Goal: Task Accomplishment & Management: Manage account settings

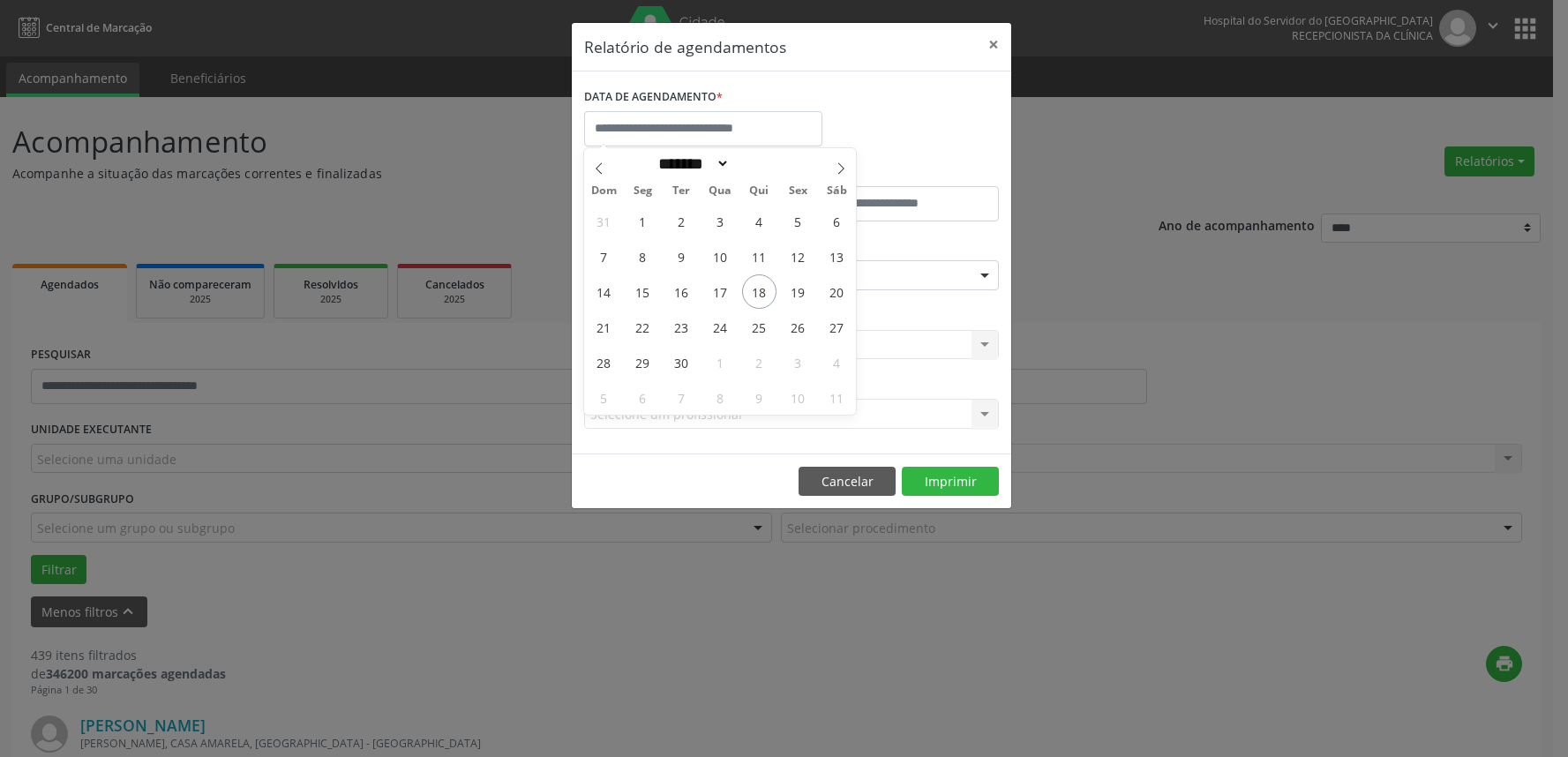
select select "*"
click at [642, 327] on span "22" at bounding box center [642, 326] width 35 height 34
type input "**********"
click at [642, 327] on span "22" at bounding box center [642, 326] width 35 height 34
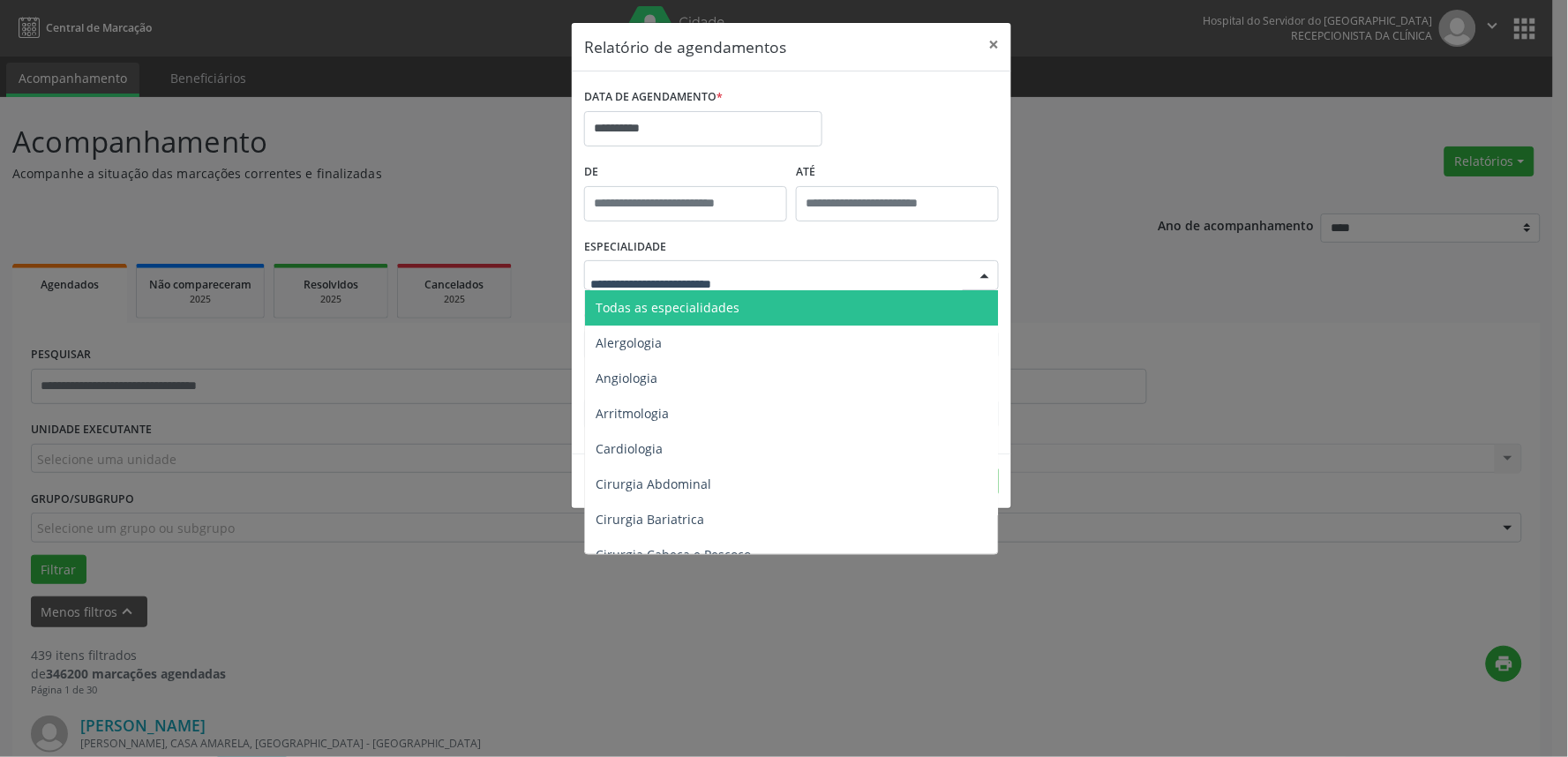
click at [692, 310] on span "Todas as especialidades" at bounding box center [668, 307] width 144 height 17
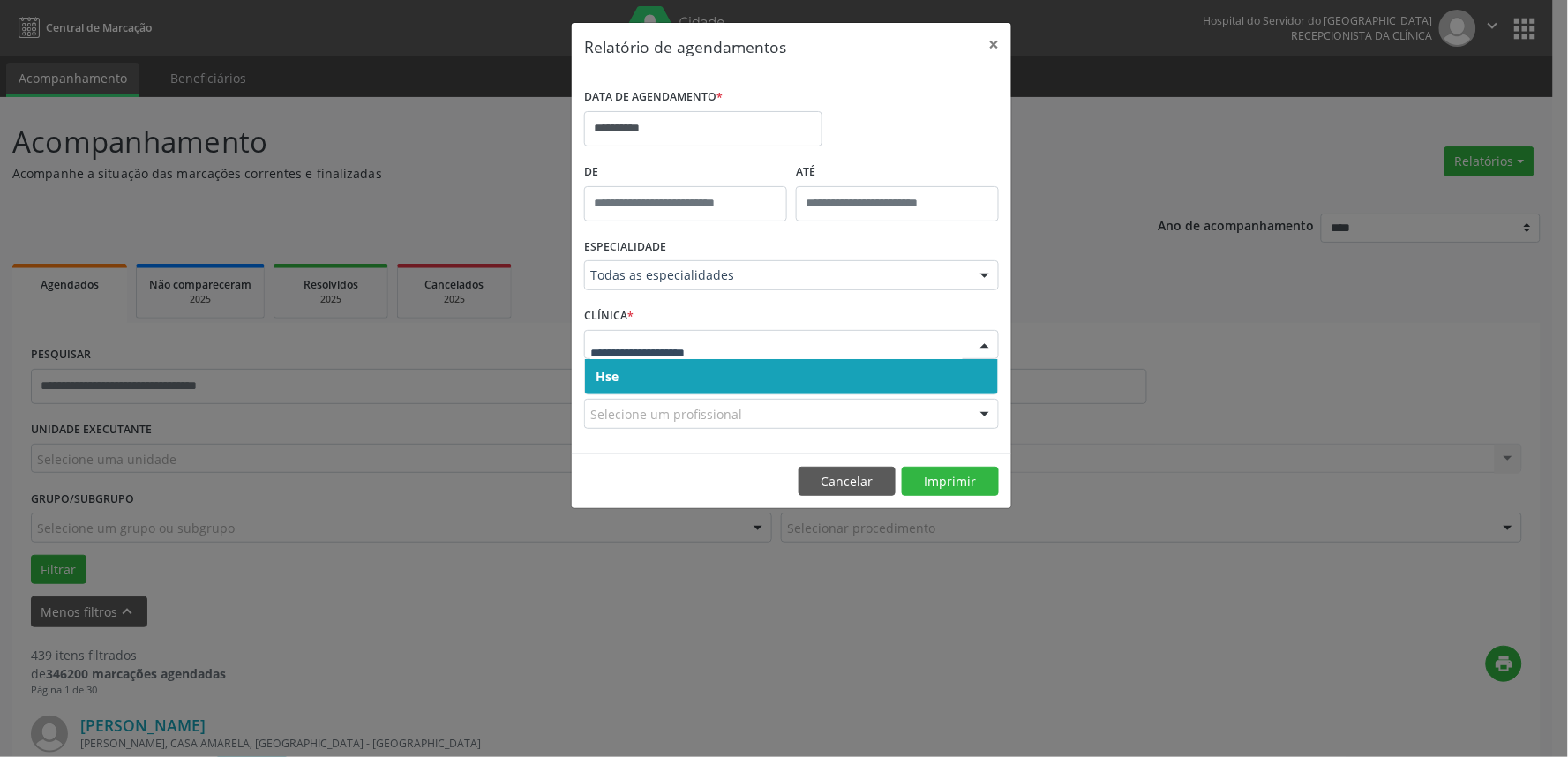
click at [695, 360] on span "Hse" at bounding box center [791, 377] width 413 height 35
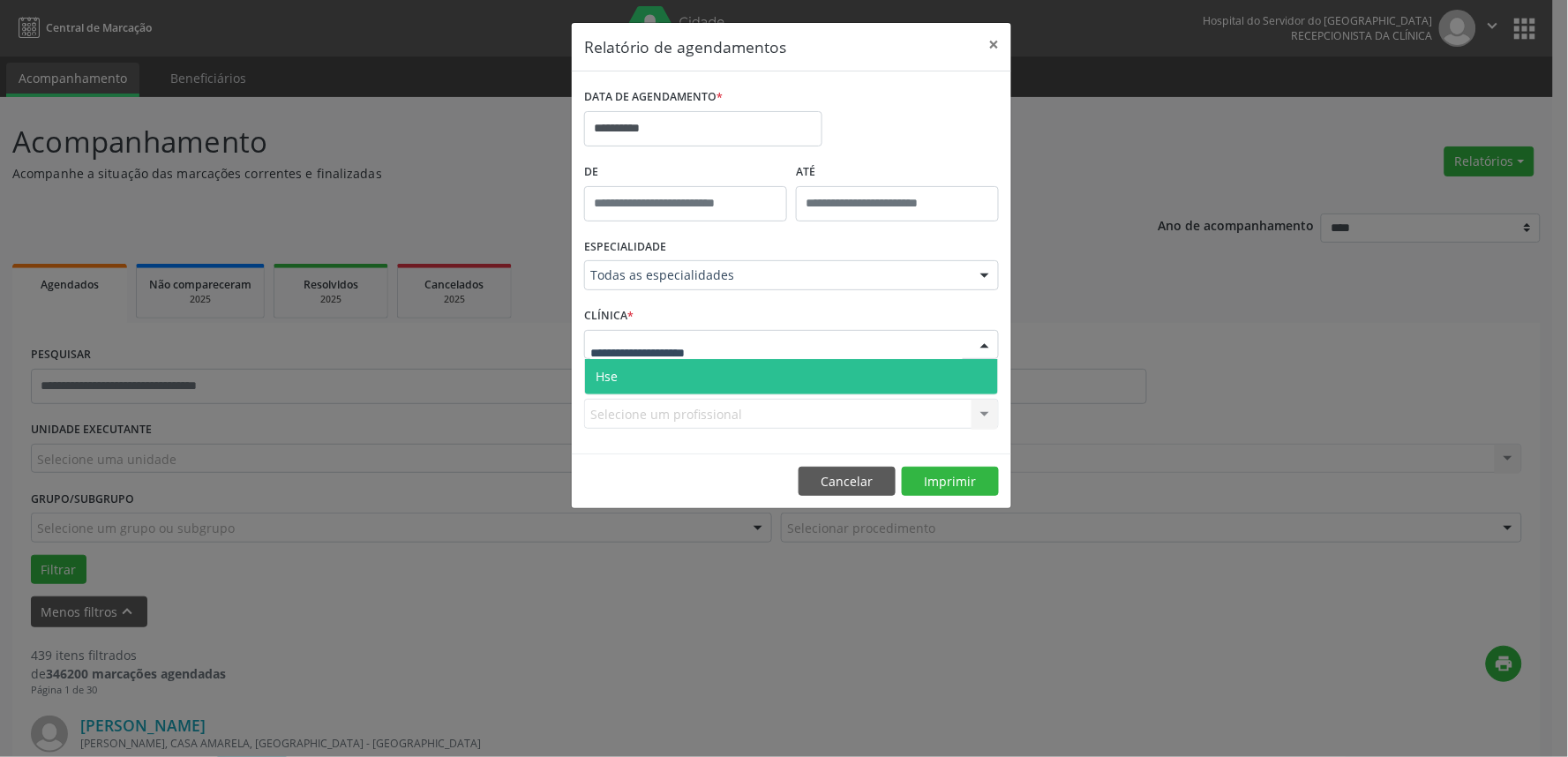
click at [702, 357] on input "text" at bounding box center [777, 354] width 373 height 35
click at [700, 366] on span "Hse" at bounding box center [791, 377] width 413 height 35
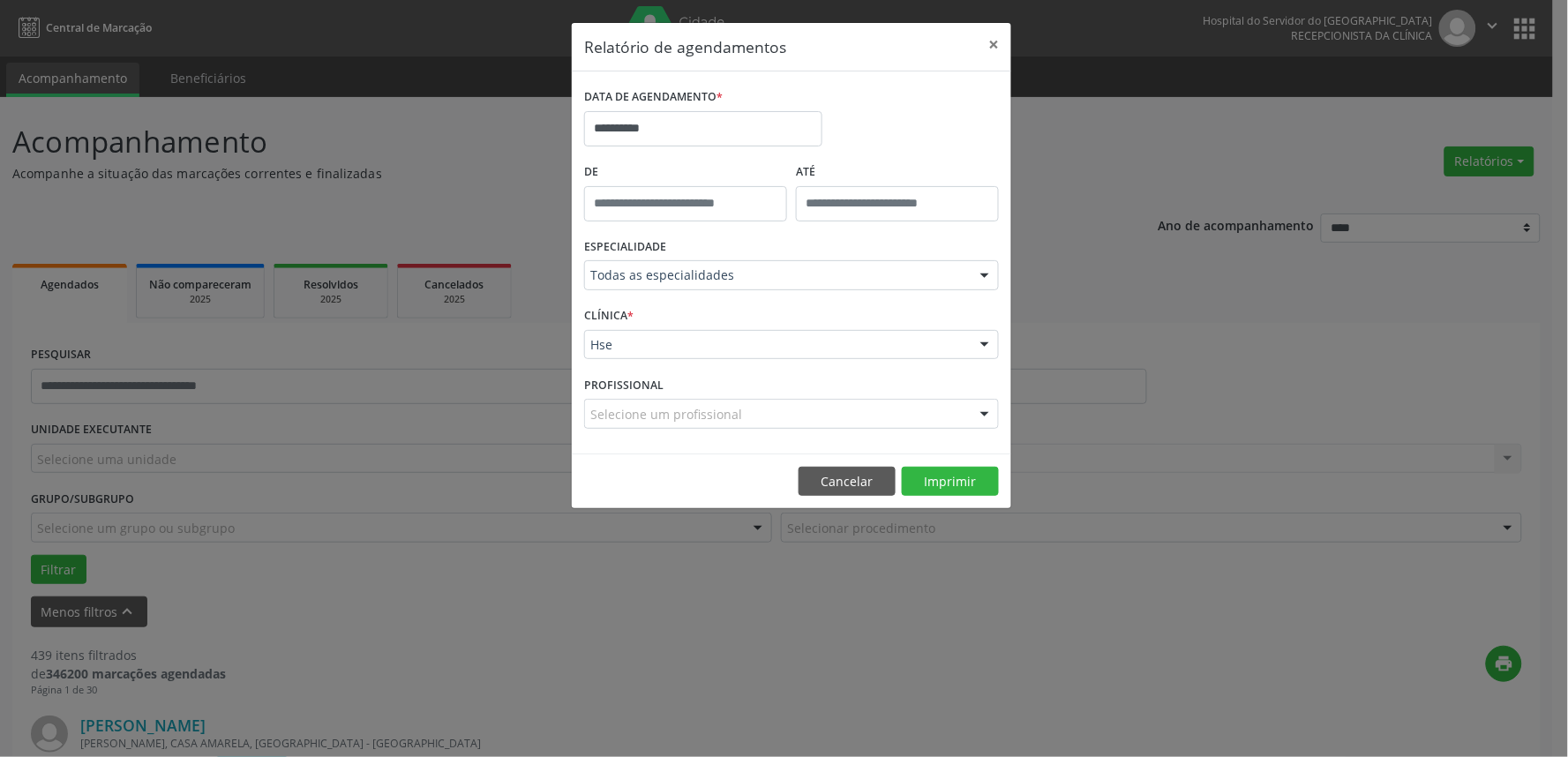
click at [811, 409] on div "Selecione um profissional" at bounding box center [791, 413] width 415 height 30
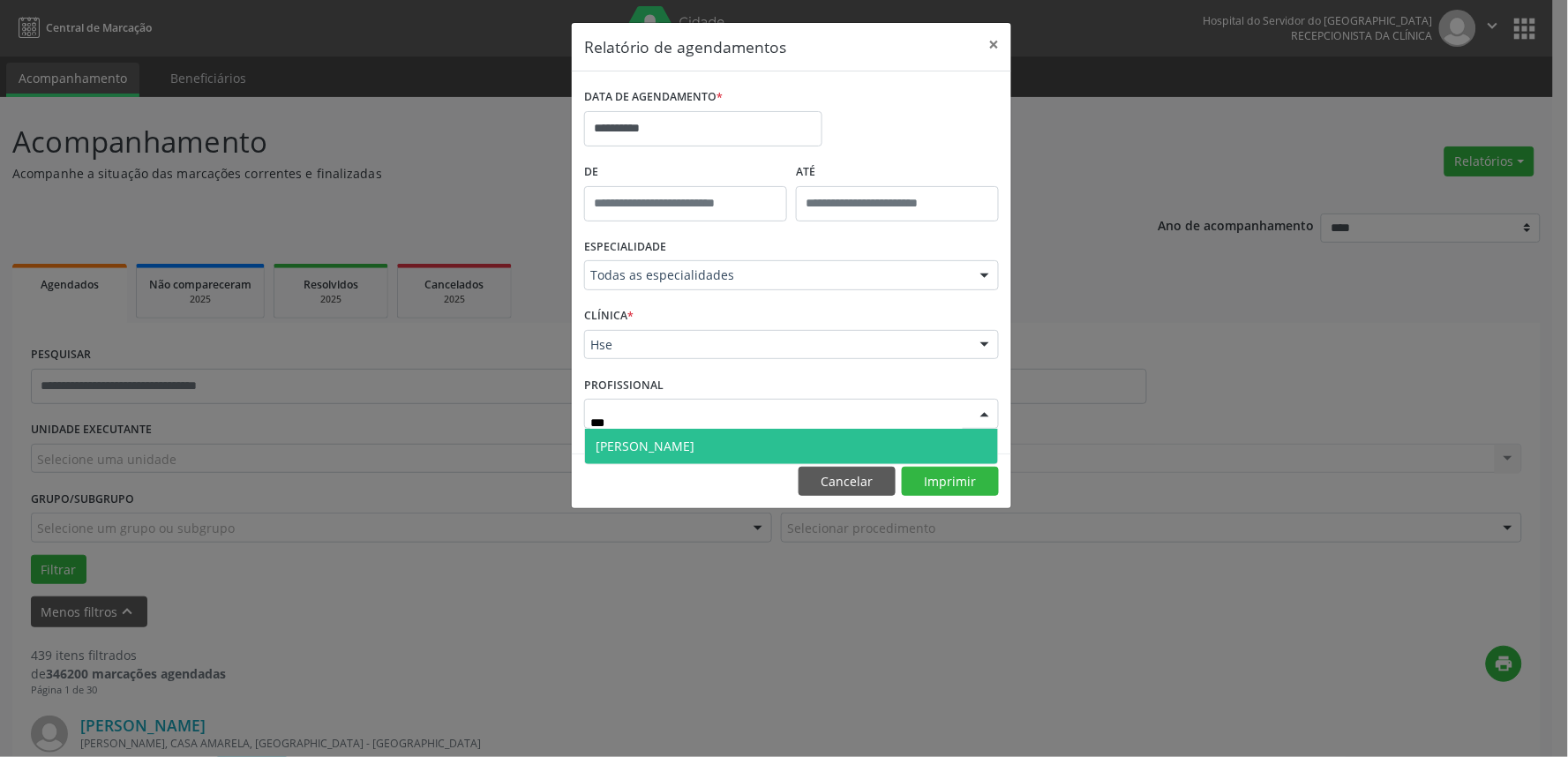
click at [800, 440] on span "[PERSON_NAME]" at bounding box center [791, 447] width 413 height 35
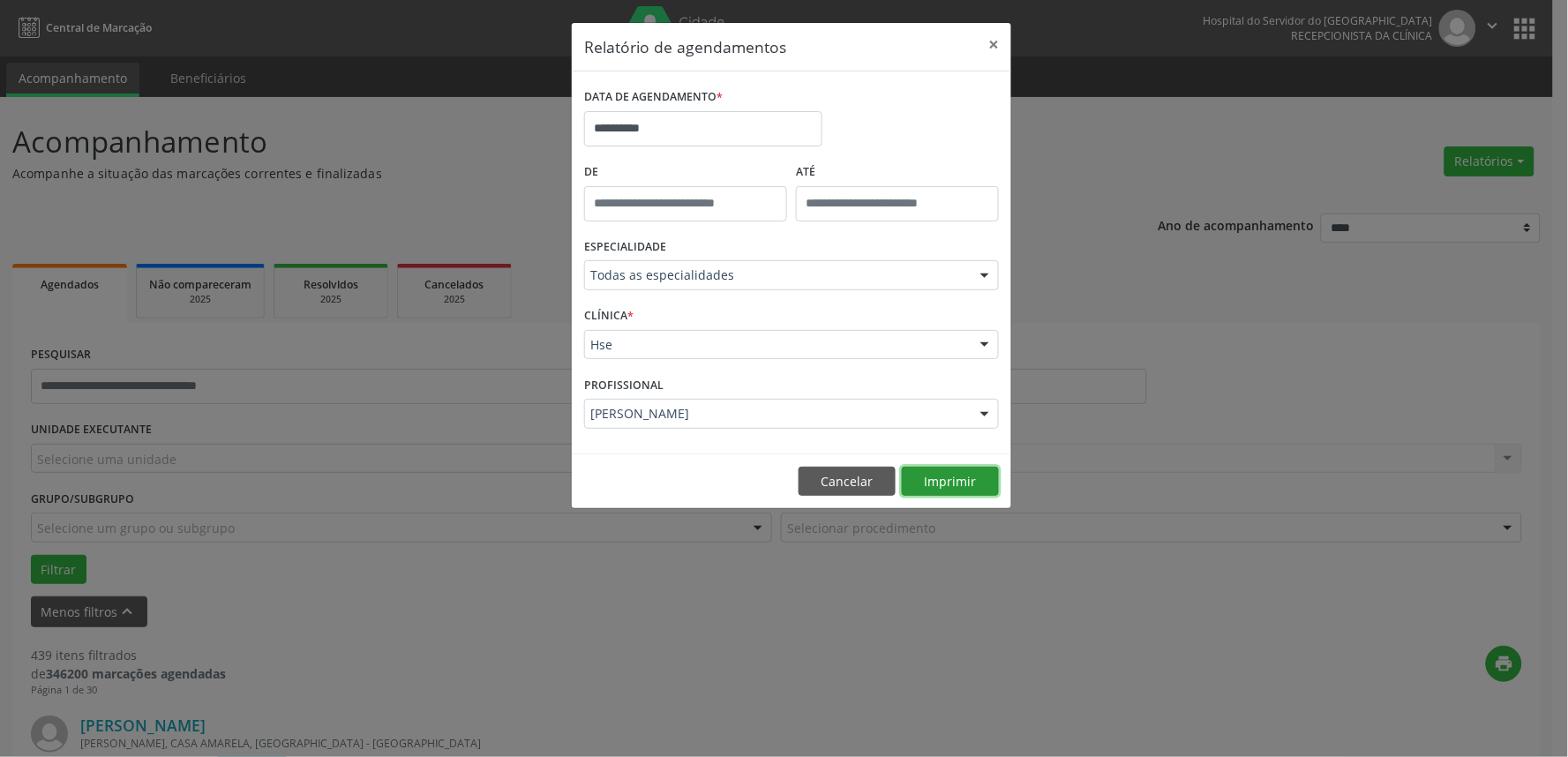
click at [969, 472] on button "Imprimir" at bounding box center [951, 481] width 97 height 30
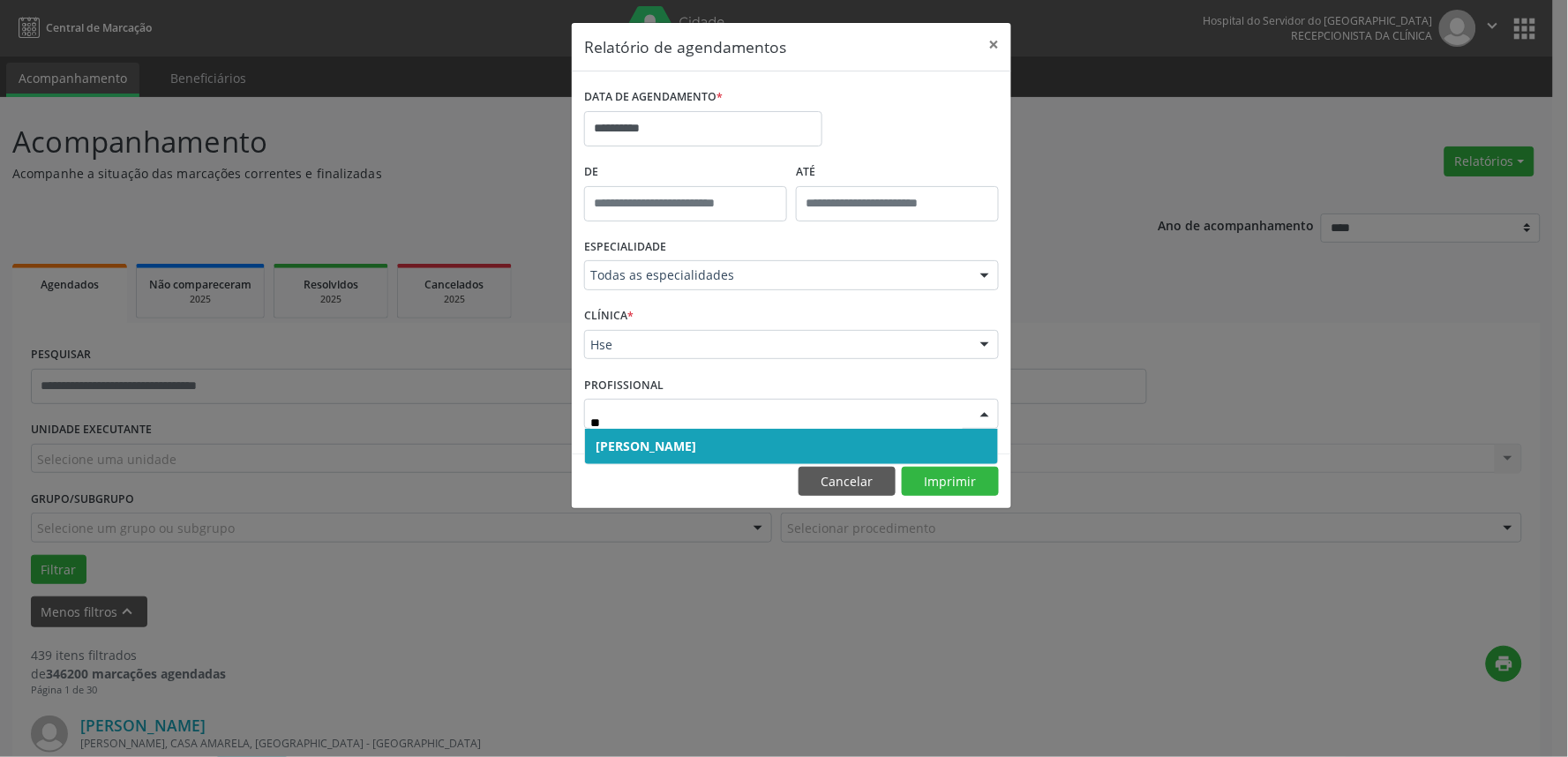
type input "*"
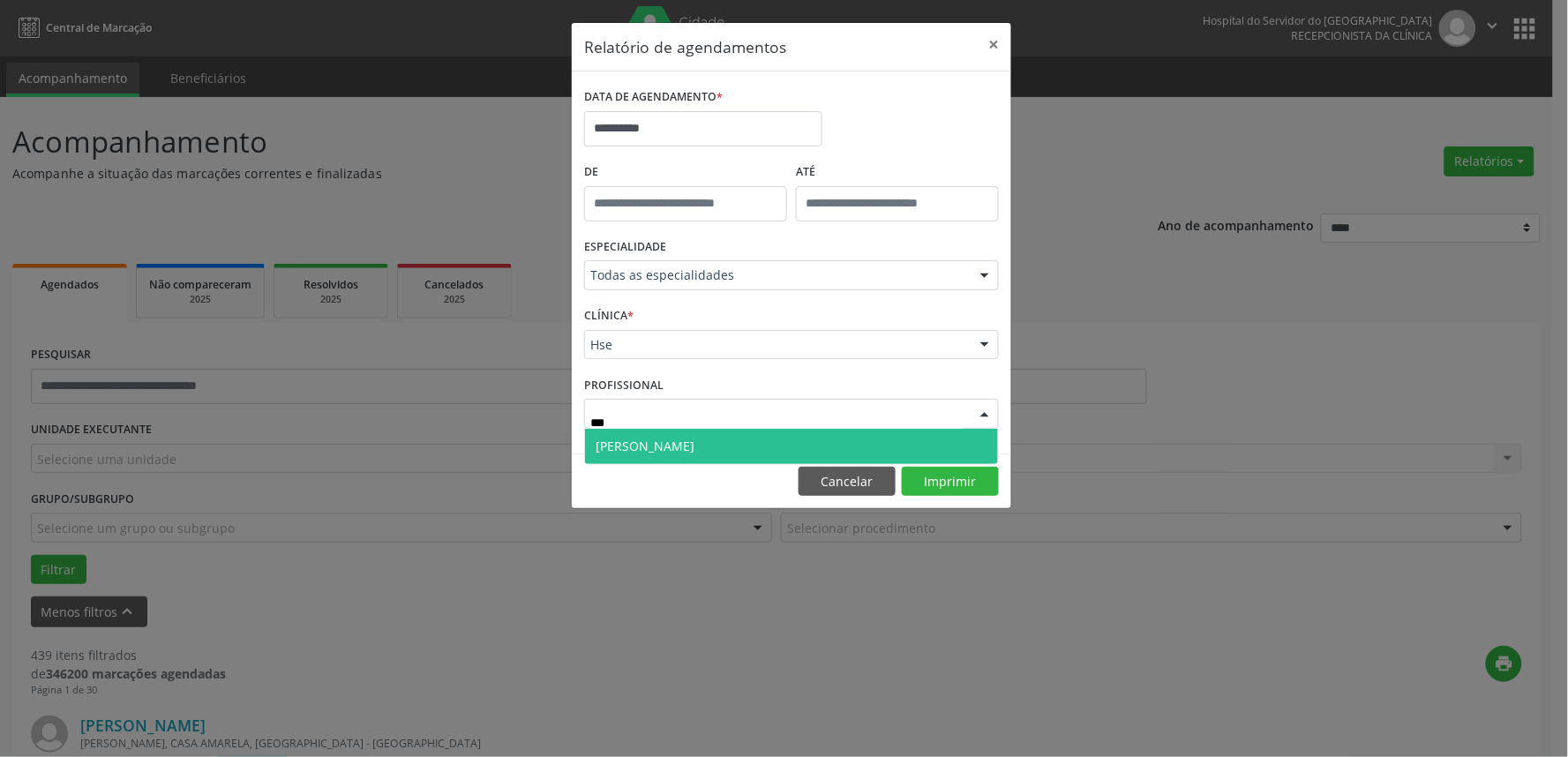
type input "**"
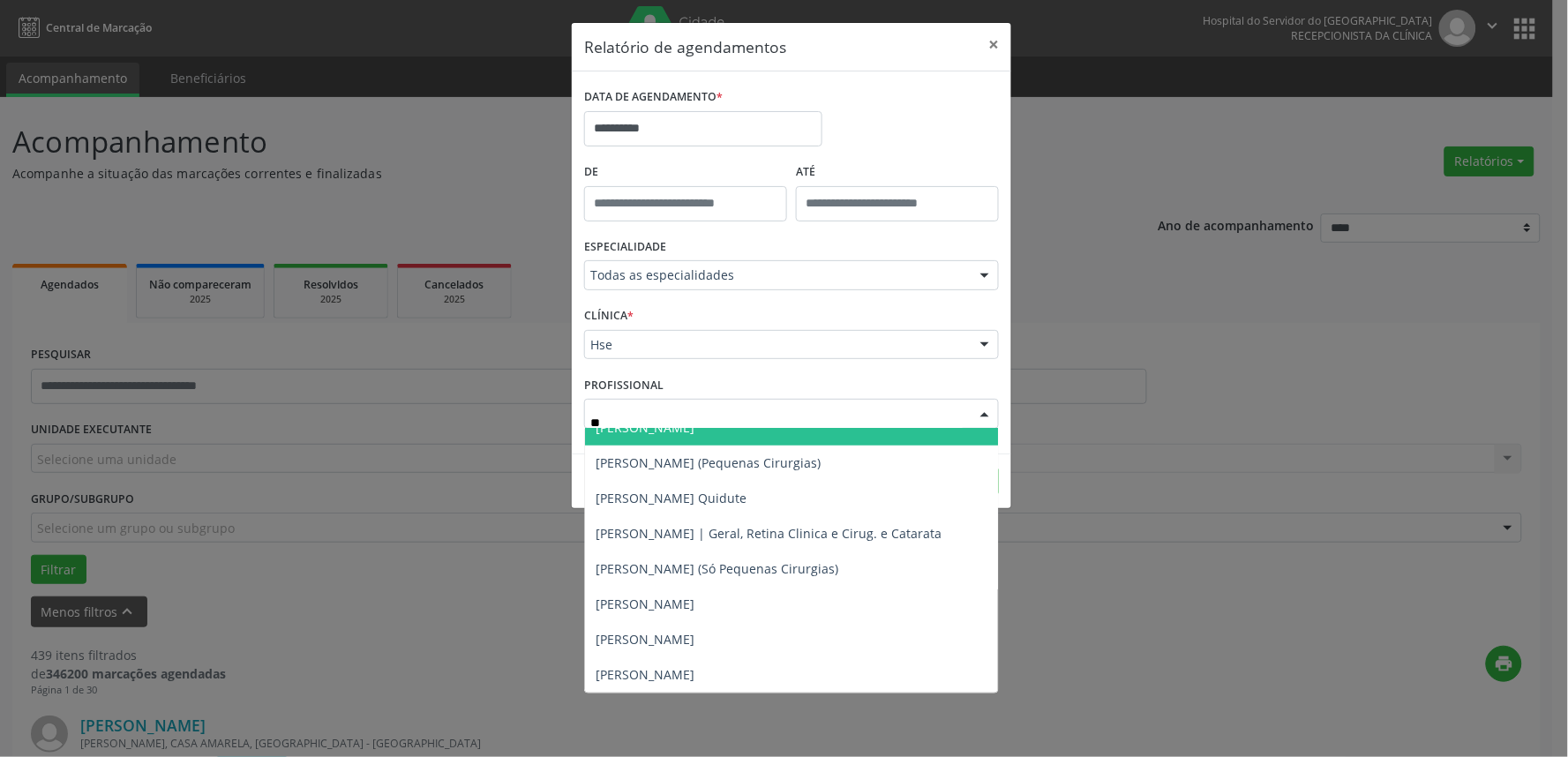
scroll to position [526, 0]
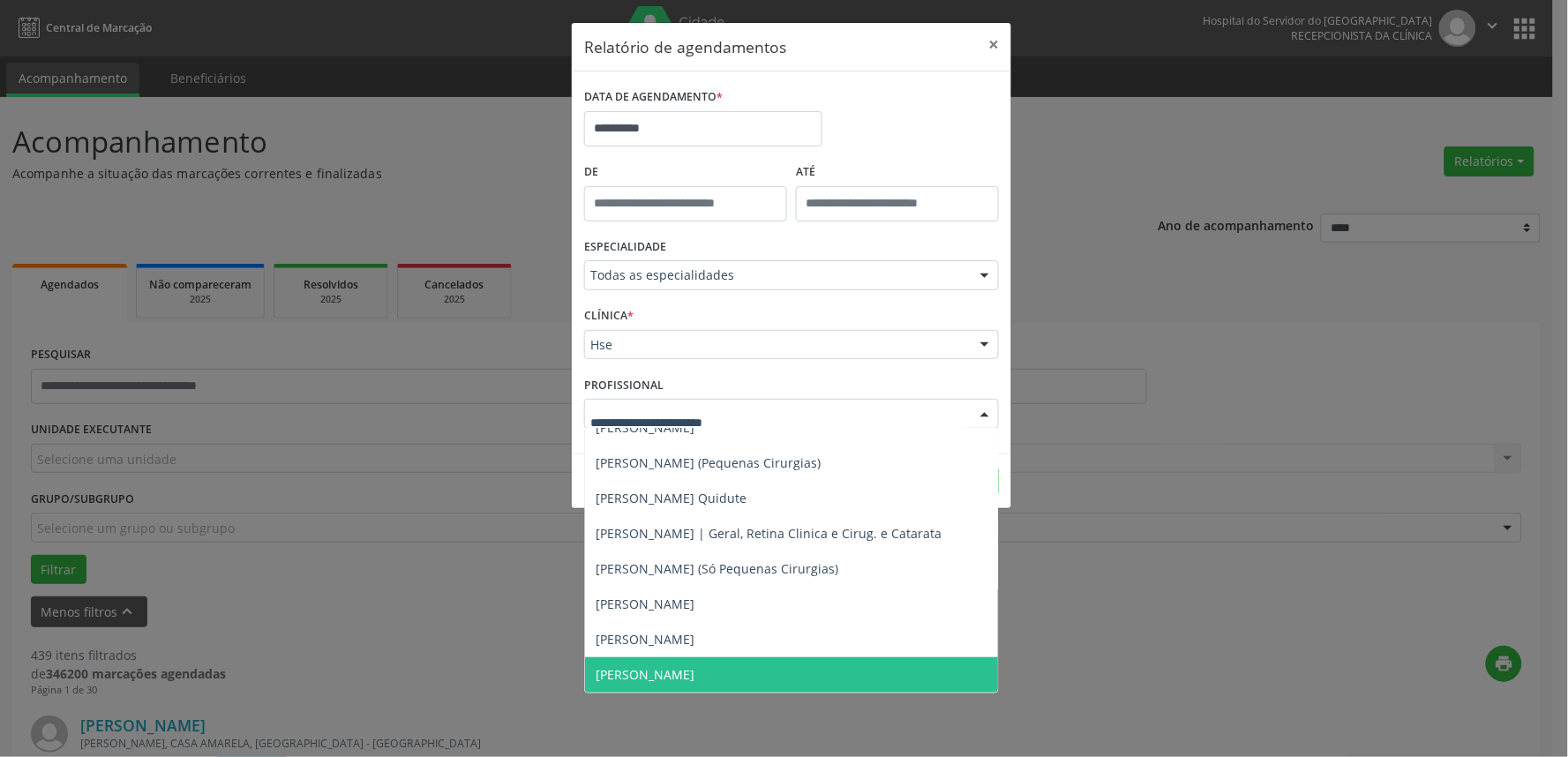
click at [1106, 634] on div "**********" at bounding box center [784, 378] width 1568 height 757
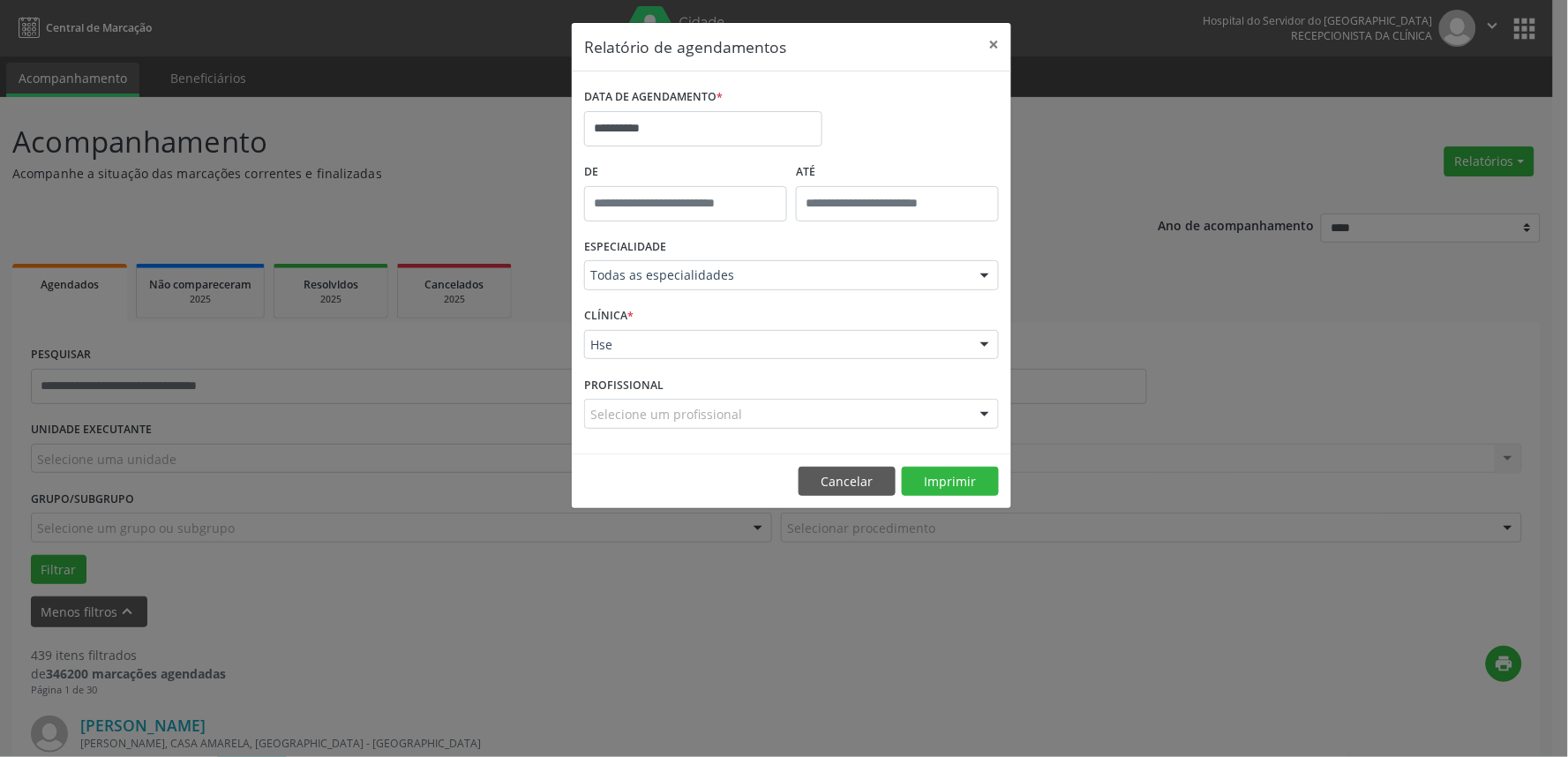
click at [918, 424] on div "Selecione um profissional" at bounding box center [791, 413] width 415 height 30
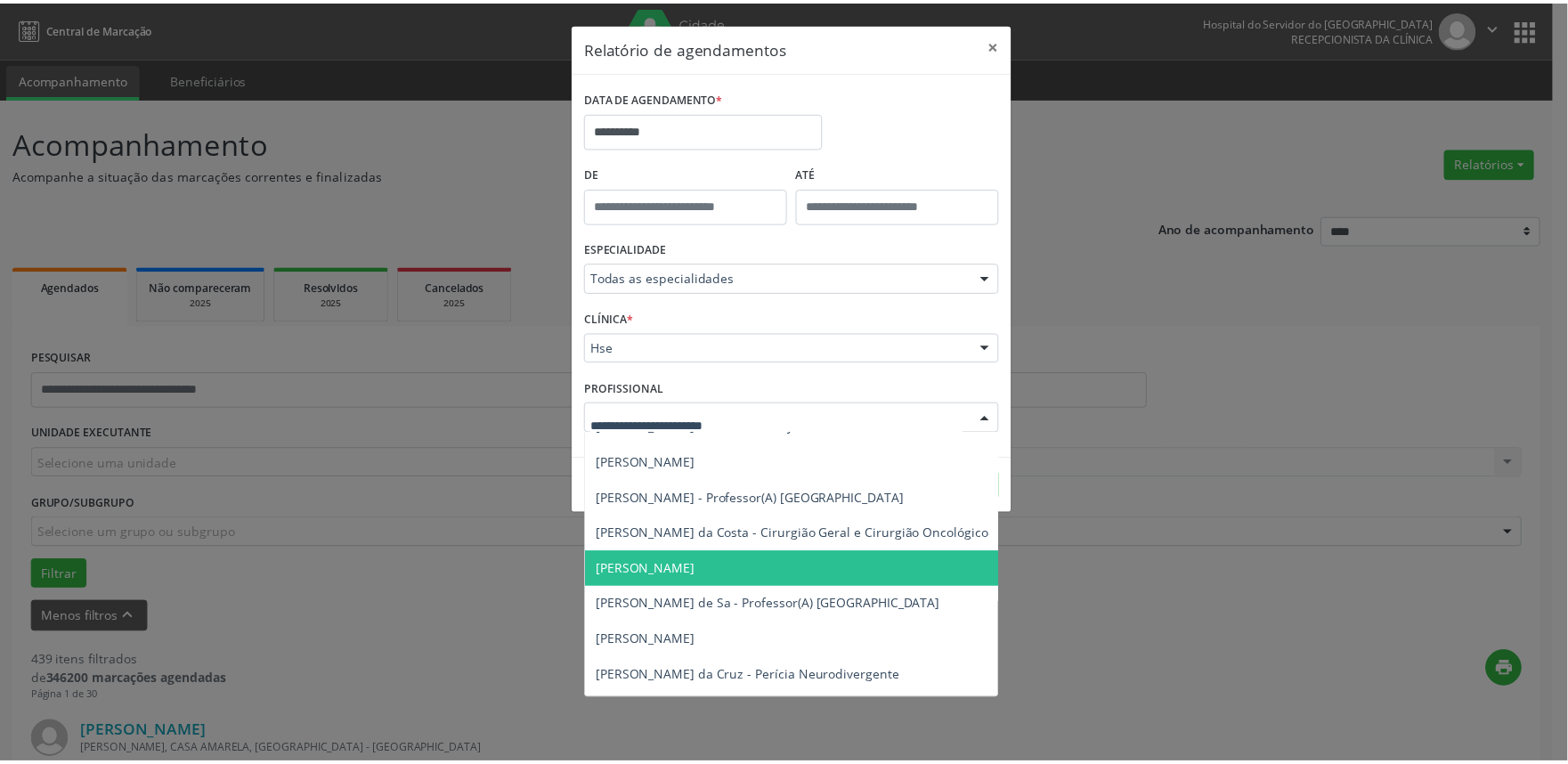
scroll to position [0, 0]
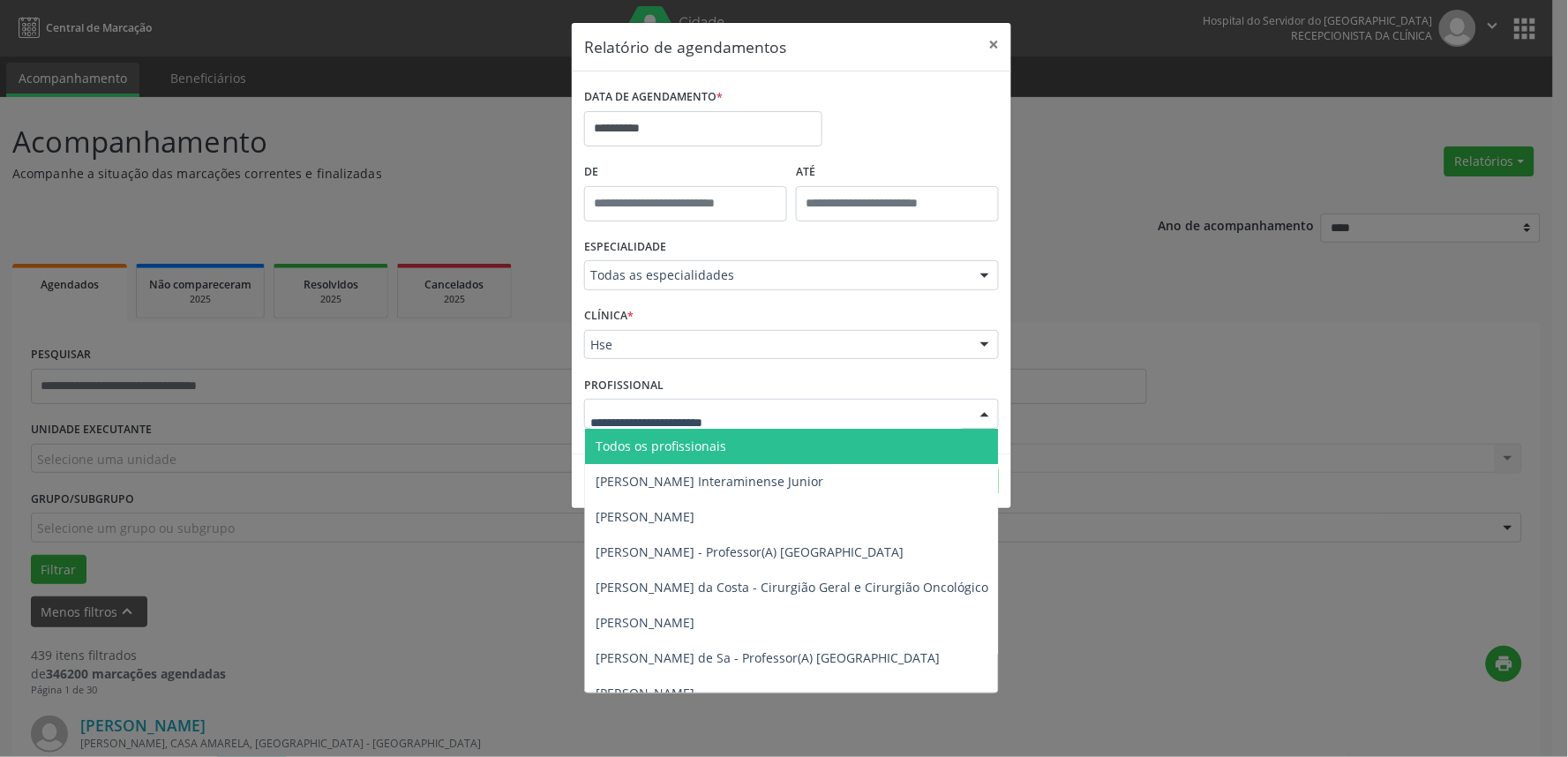
click at [783, 447] on span "Todos os profissionais" at bounding box center [882, 447] width 594 height 35
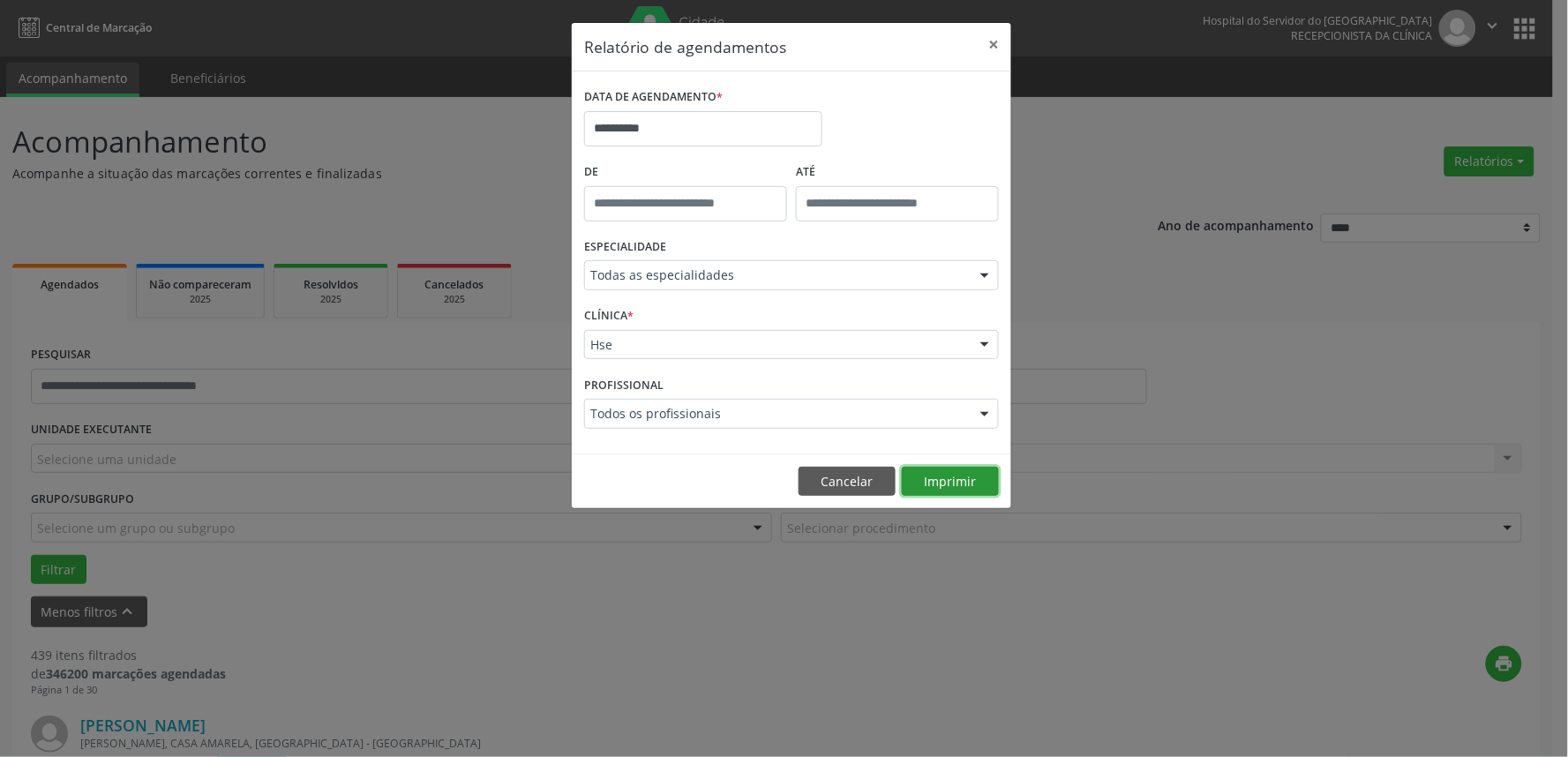
click at [928, 474] on button "Imprimir" at bounding box center [951, 481] width 97 height 30
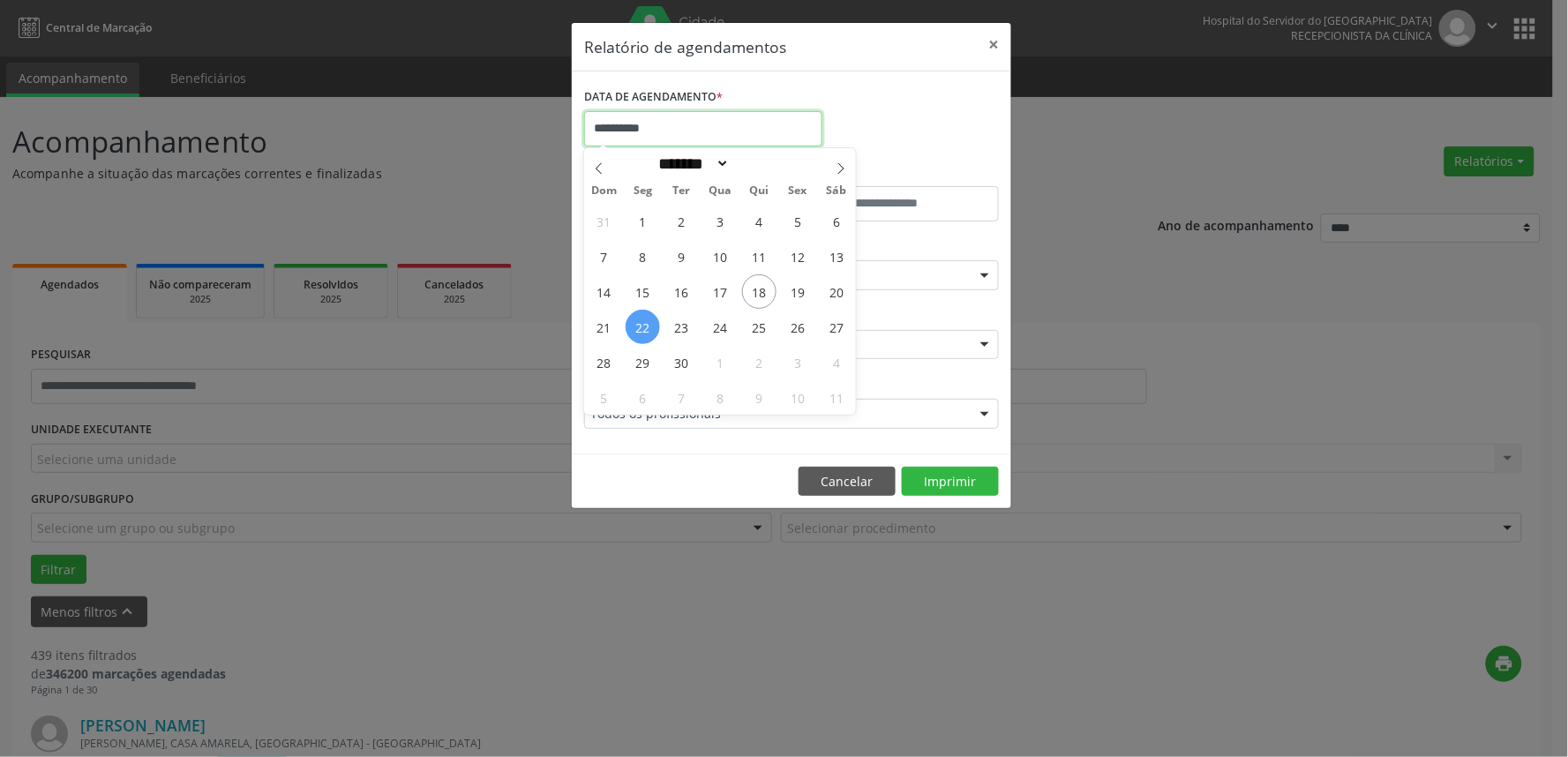
click at [688, 135] on input "**********" at bounding box center [703, 129] width 239 height 35
click at [835, 165] on icon at bounding box center [841, 169] width 13 height 13
select select "**"
click at [645, 262] on span "3" at bounding box center [642, 256] width 35 height 34
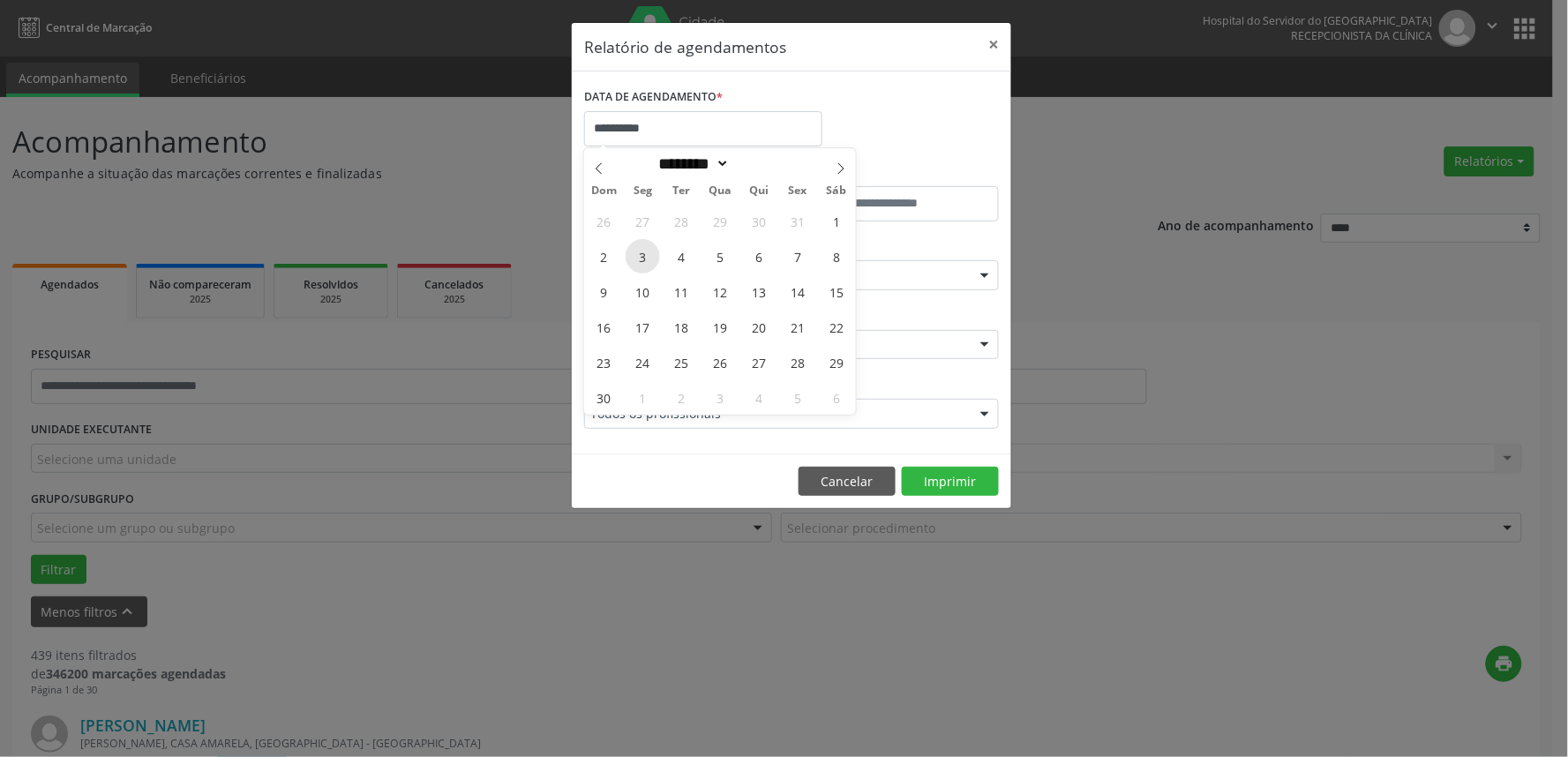
type input "**********"
click at [645, 262] on span "3" at bounding box center [642, 256] width 35 height 34
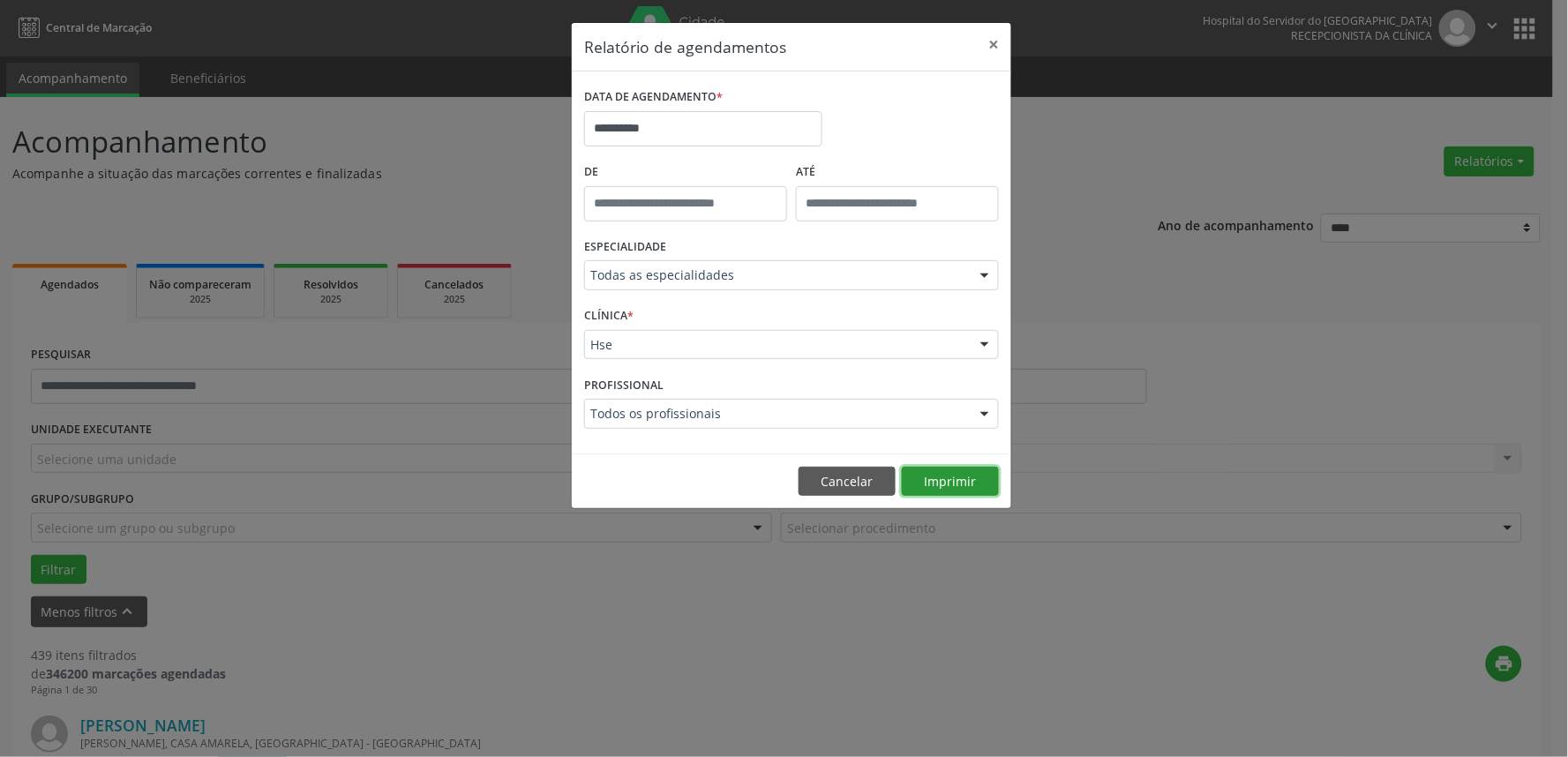
click at [960, 485] on button "Imprimir" at bounding box center [951, 481] width 97 height 30
click at [1000, 41] on button "×" at bounding box center [994, 44] width 36 height 43
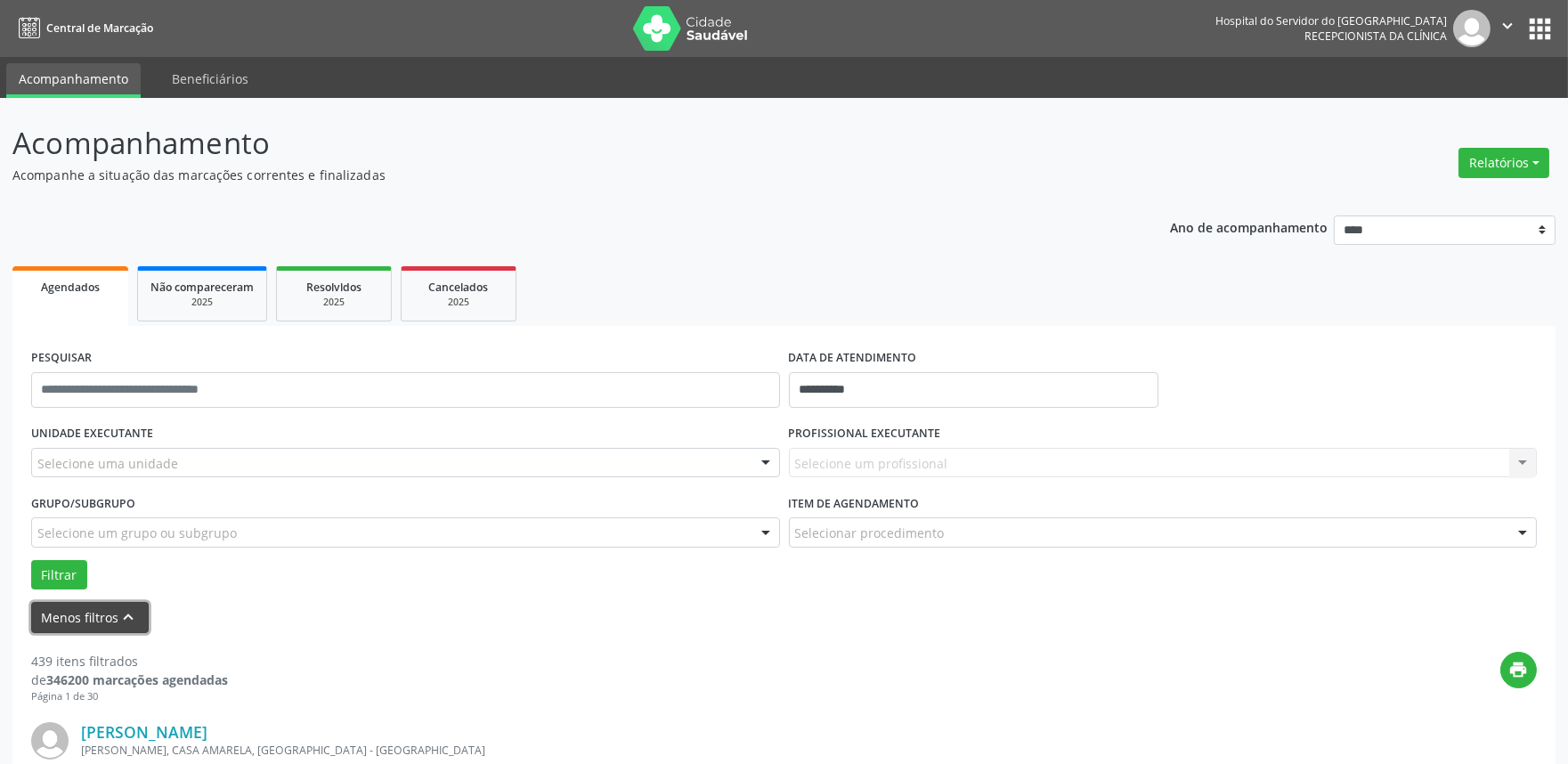
click at [119, 610] on icon "keyboard_arrow_up" at bounding box center [129, 617] width 20 height 20
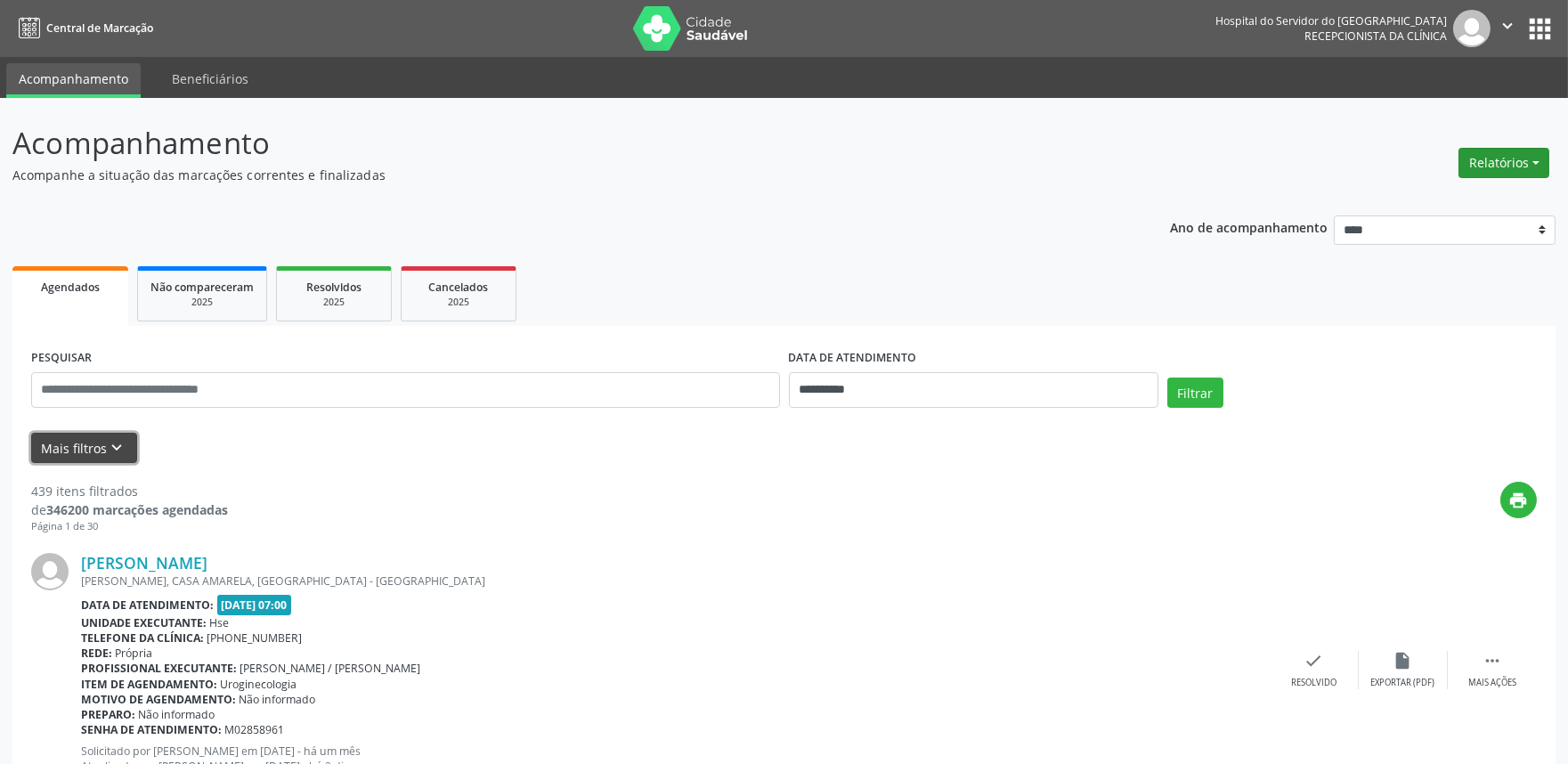
click at [1501, 169] on button "Relatórios" at bounding box center [1503, 163] width 91 height 30
click at [1470, 193] on link "Agendamentos" at bounding box center [1454, 200] width 191 height 25
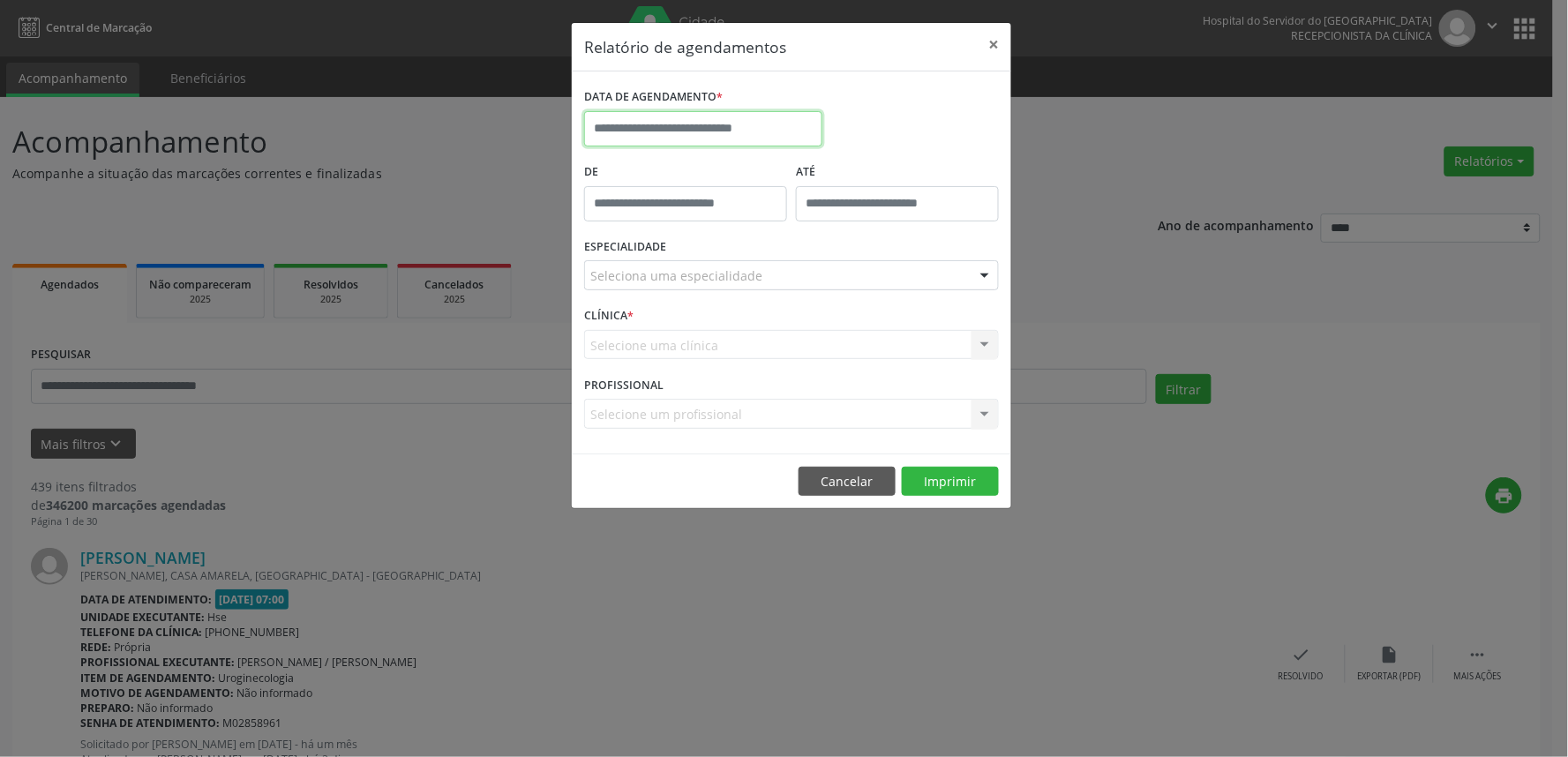
click at [736, 144] on body "**********" at bounding box center [784, 378] width 1568 height 757
drag, startPoint x: 523, startPoint y: 532, endPoint x: 519, endPoint y: 518, distance: 14.6
click at [522, 529] on div "Relatório de agendamentos × DATA DE AGENDAMENTO * De ATÉ ESPECIALIDADE Selecion…" at bounding box center [784, 378] width 1568 height 757
click at [984, 45] on button "×" at bounding box center [994, 44] width 36 height 43
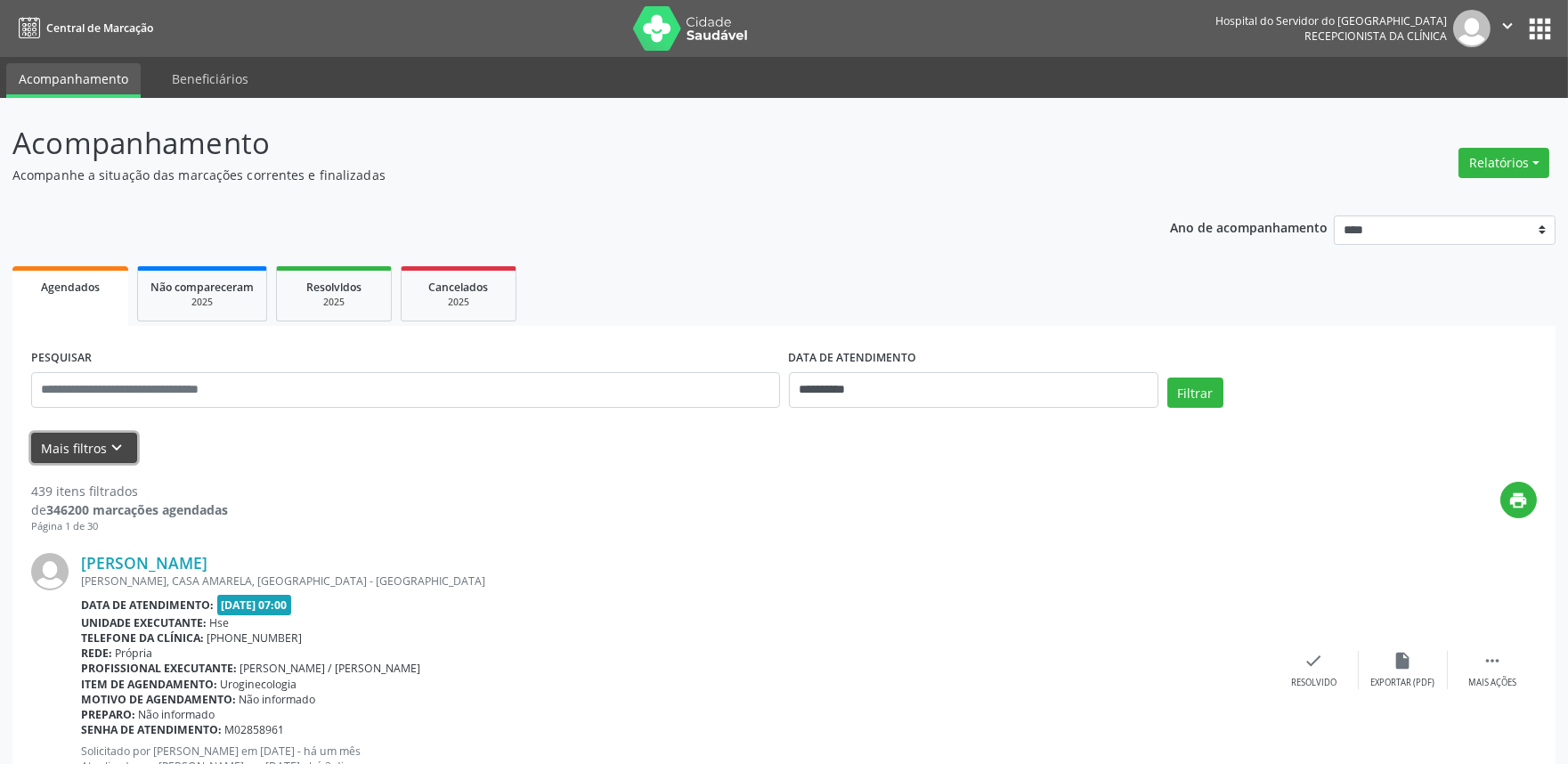
click at [126, 448] on button "Mais filtros keyboard_arrow_down" at bounding box center [84, 448] width 105 height 31
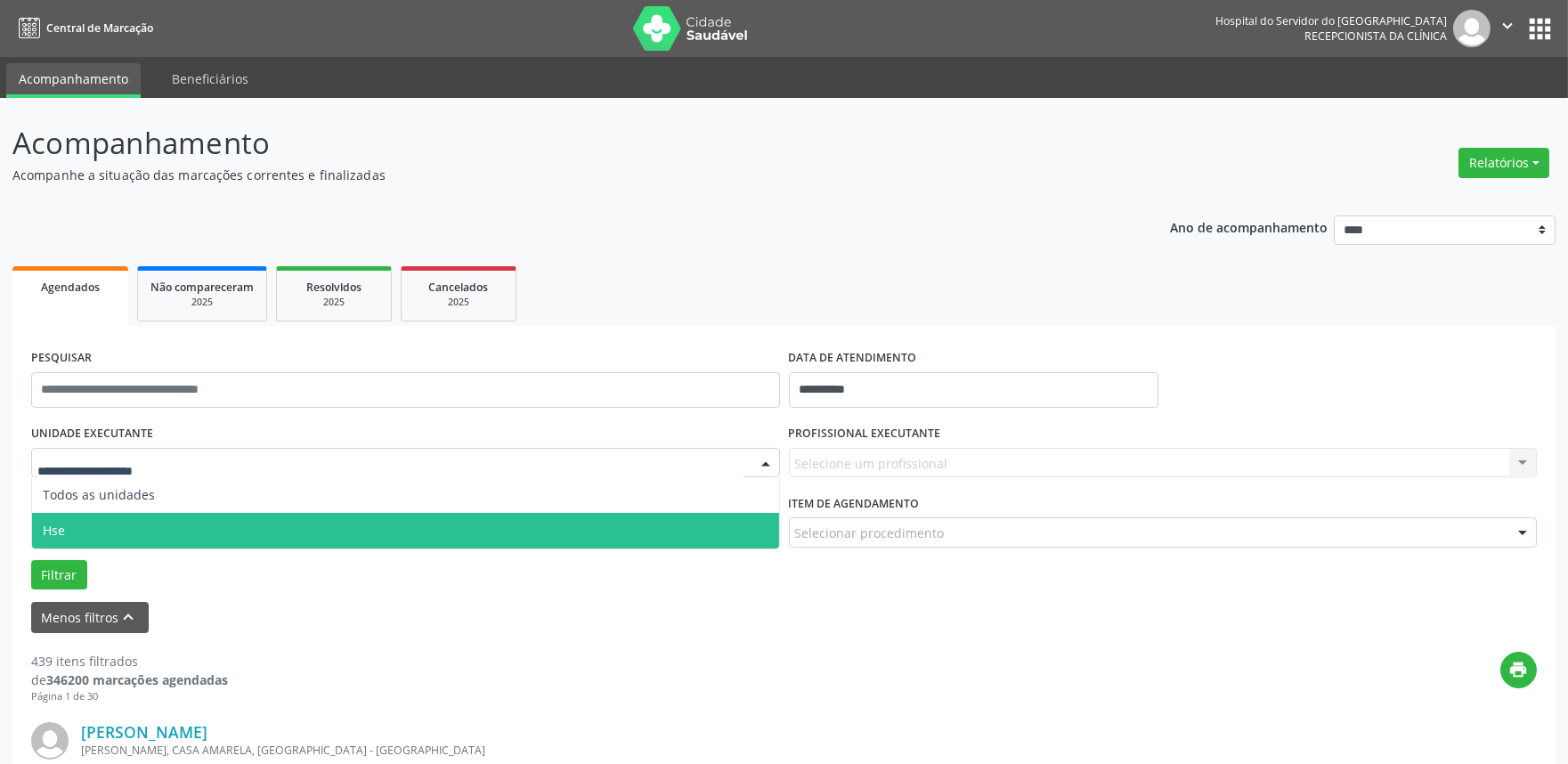
click at [121, 520] on span "Hse" at bounding box center [405, 530] width 747 height 36
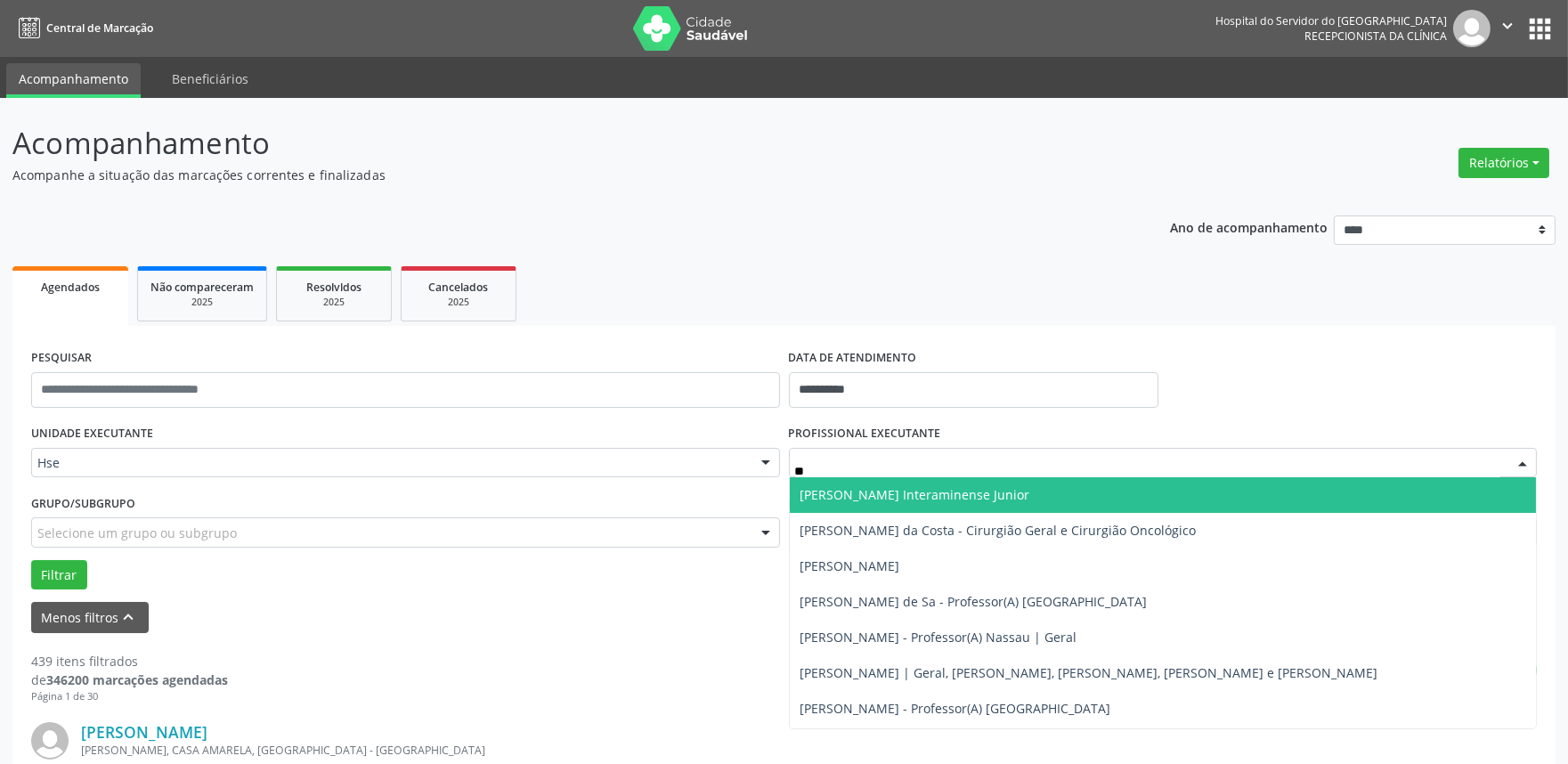
type input "***"
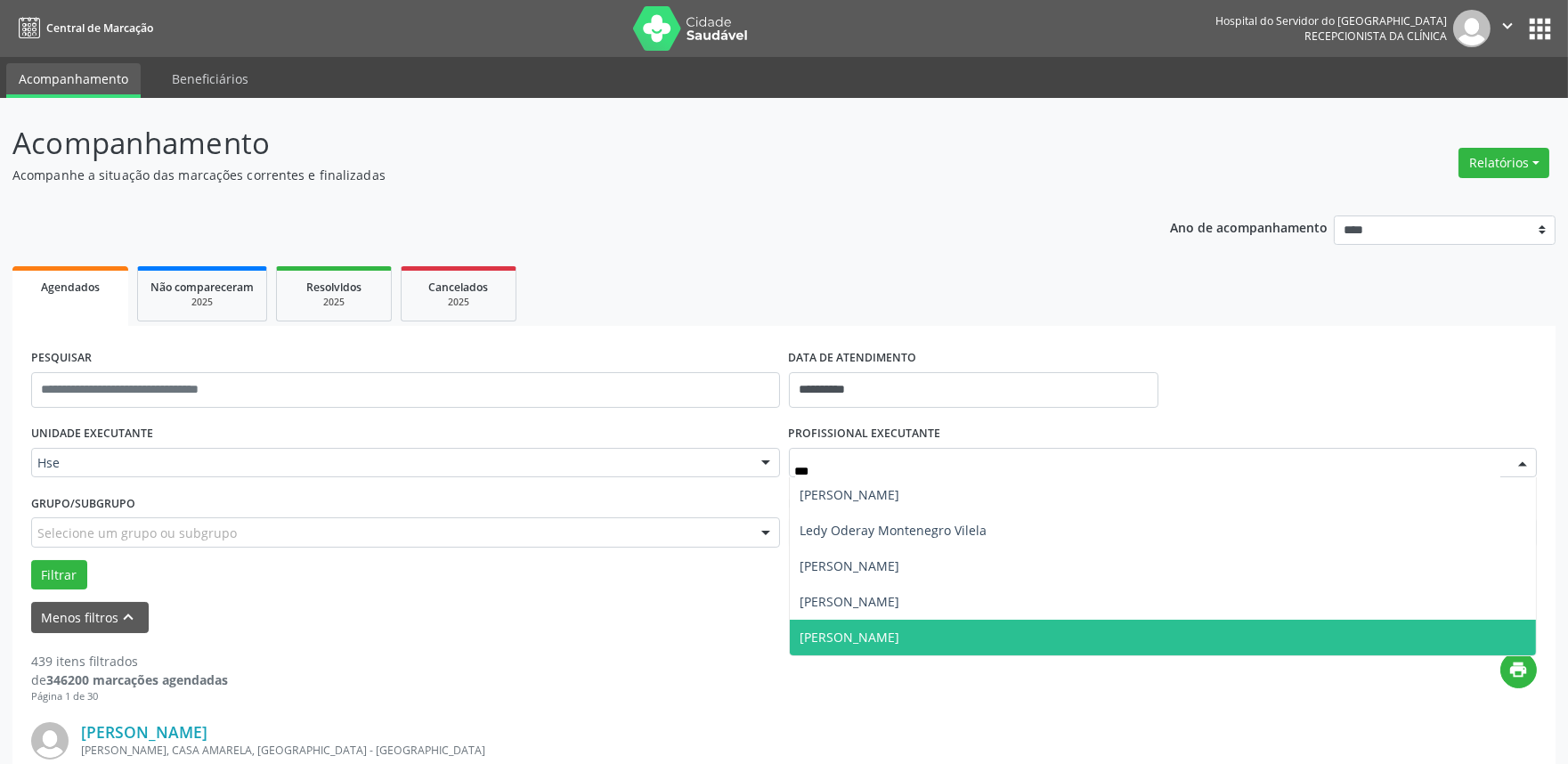
click at [882, 632] on span "[PERSON_NAME]" at bounding box center [851, 637] width 99 height 17
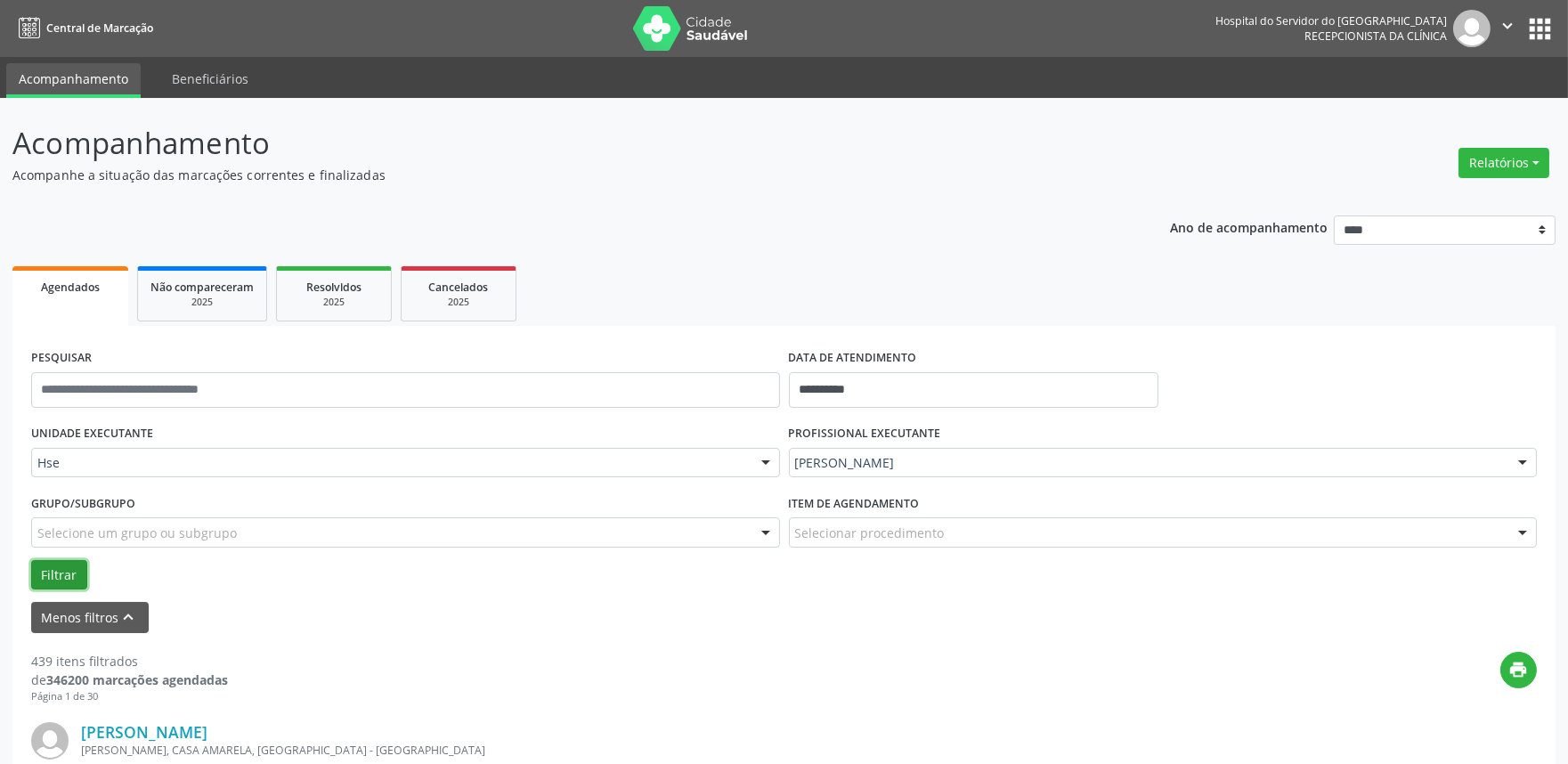
click at [55, 571] on button "Filtrar" at bounding box center [59, 575] width 56 height 30
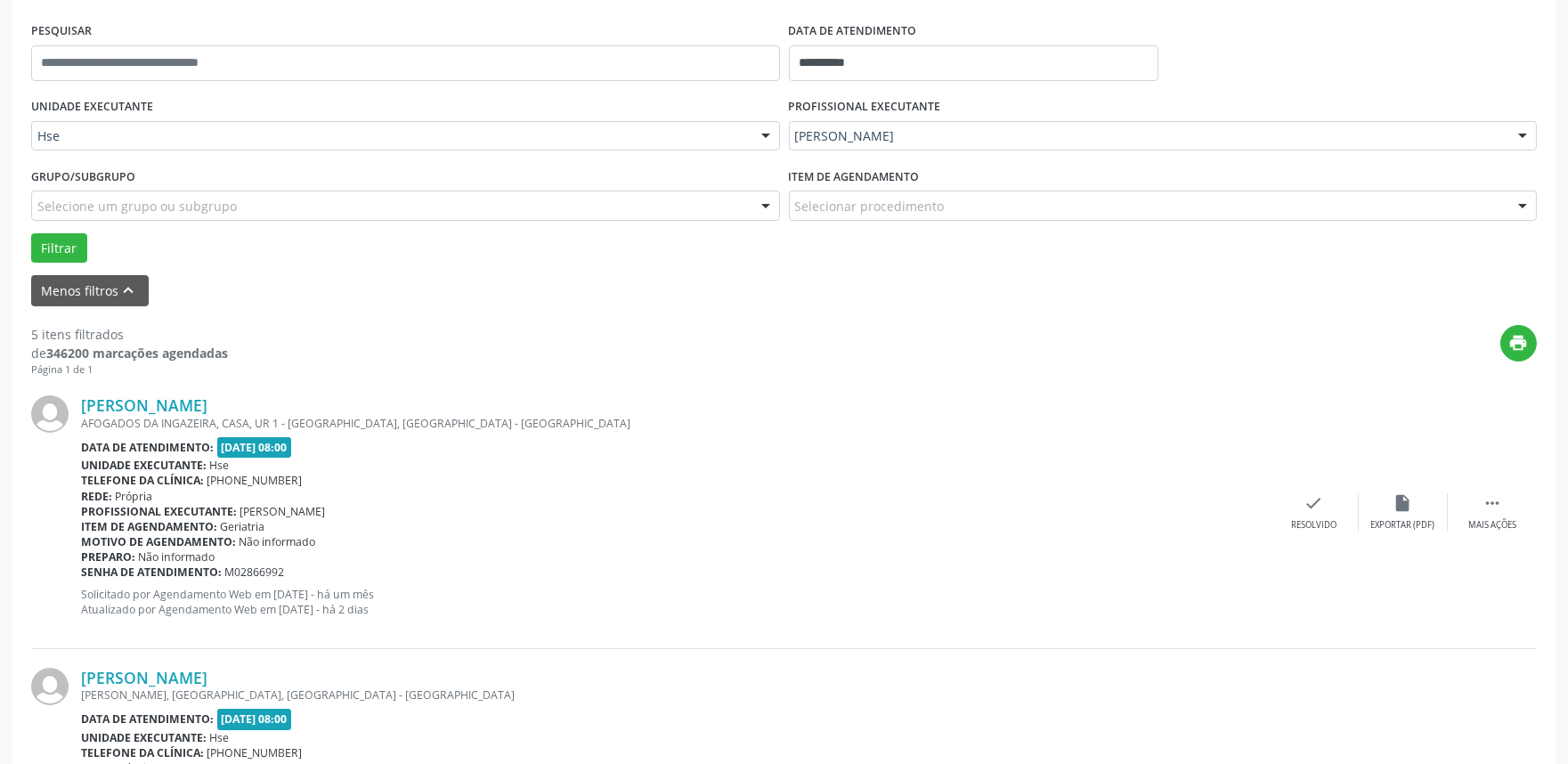
scroll to position [395, 0]
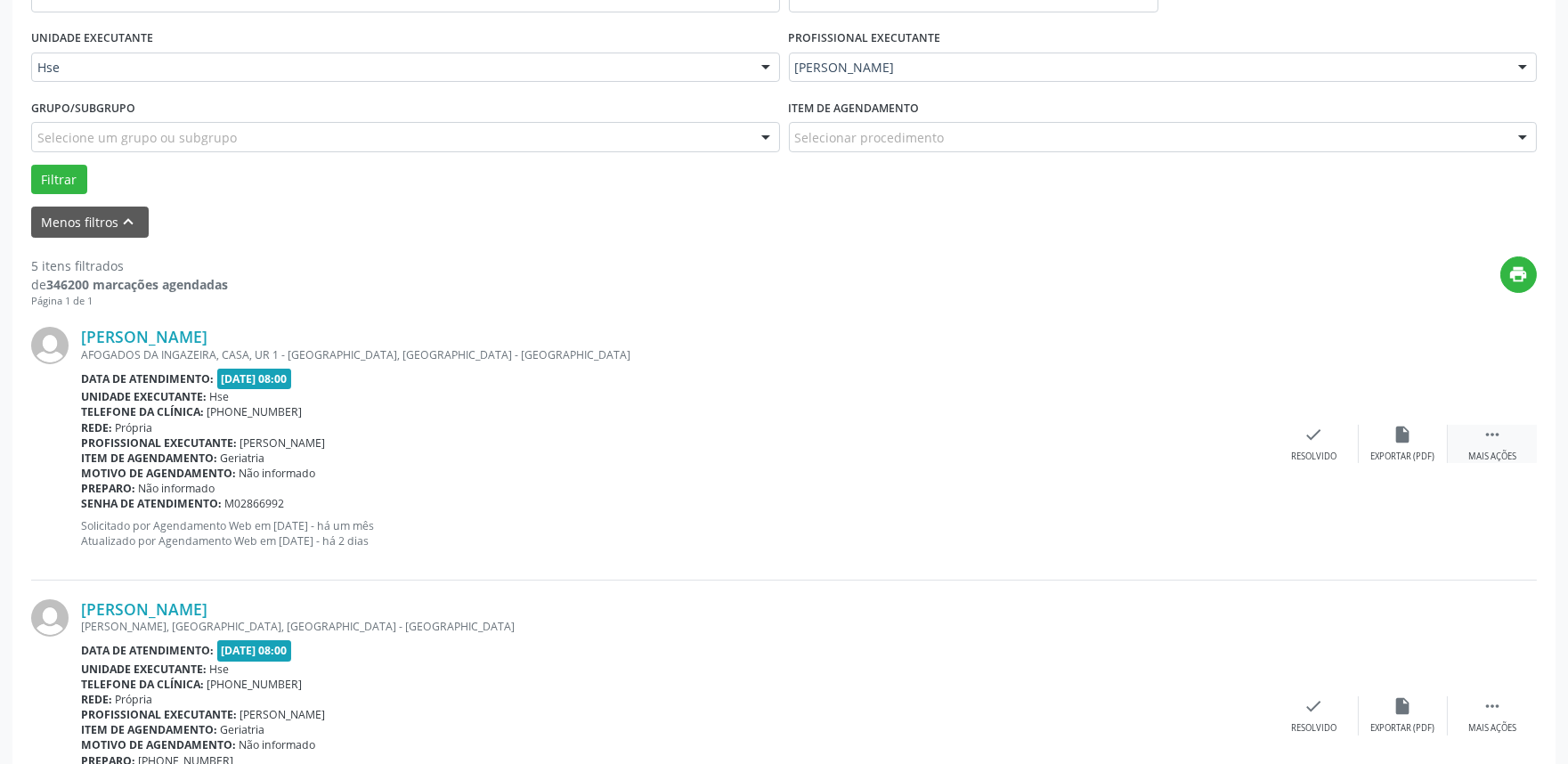
click at [1512, 441] on div " Mais ações" at bounding box center [1491, 444] width 89 height 38
click at [1428, 453] on div "Não compareceu" at bounding box center [1403, 457] width 76 height 13
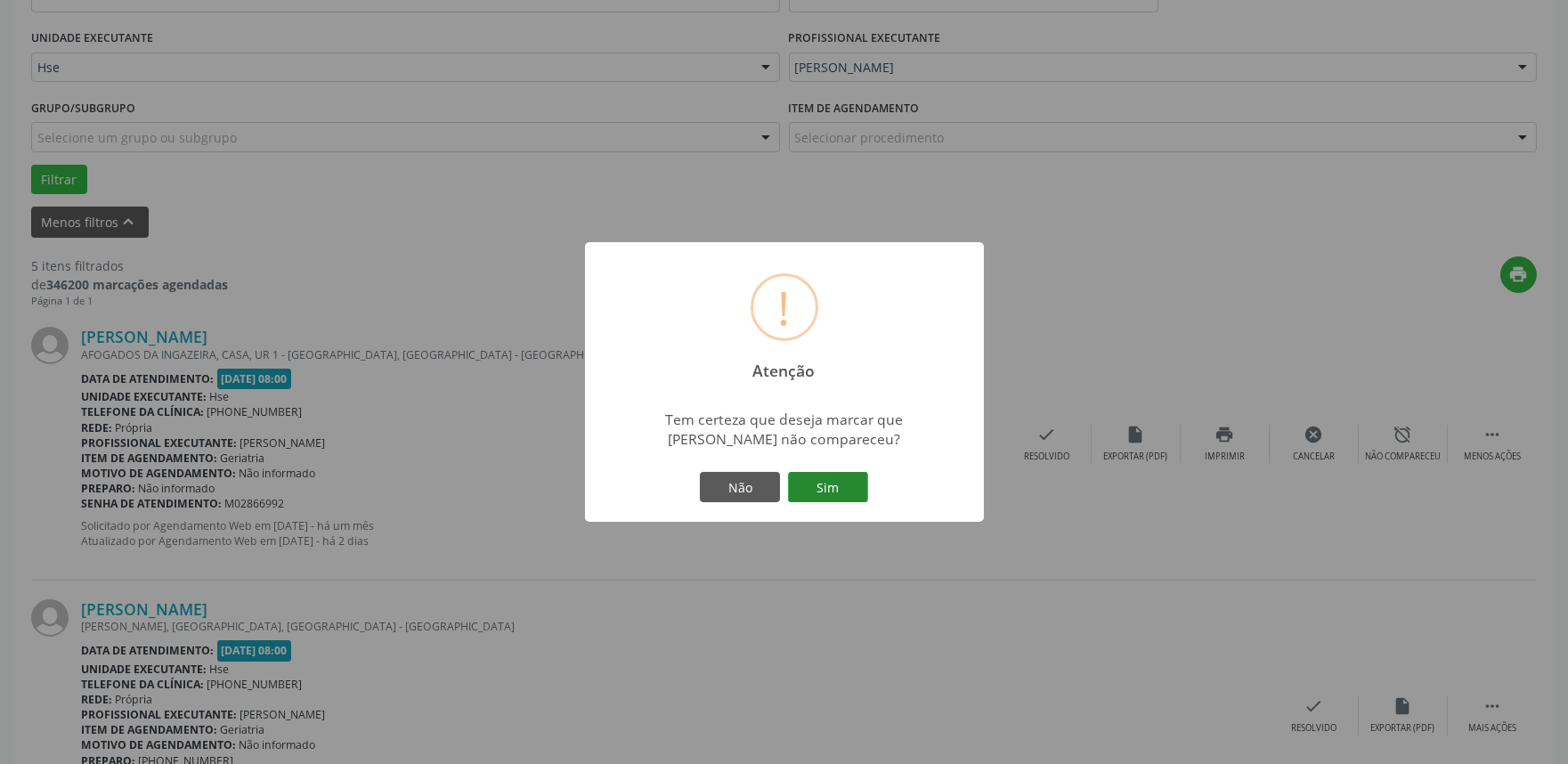
click at [817, 487] on button "Sim" at bounding box center [828, 486] width 81 height 30
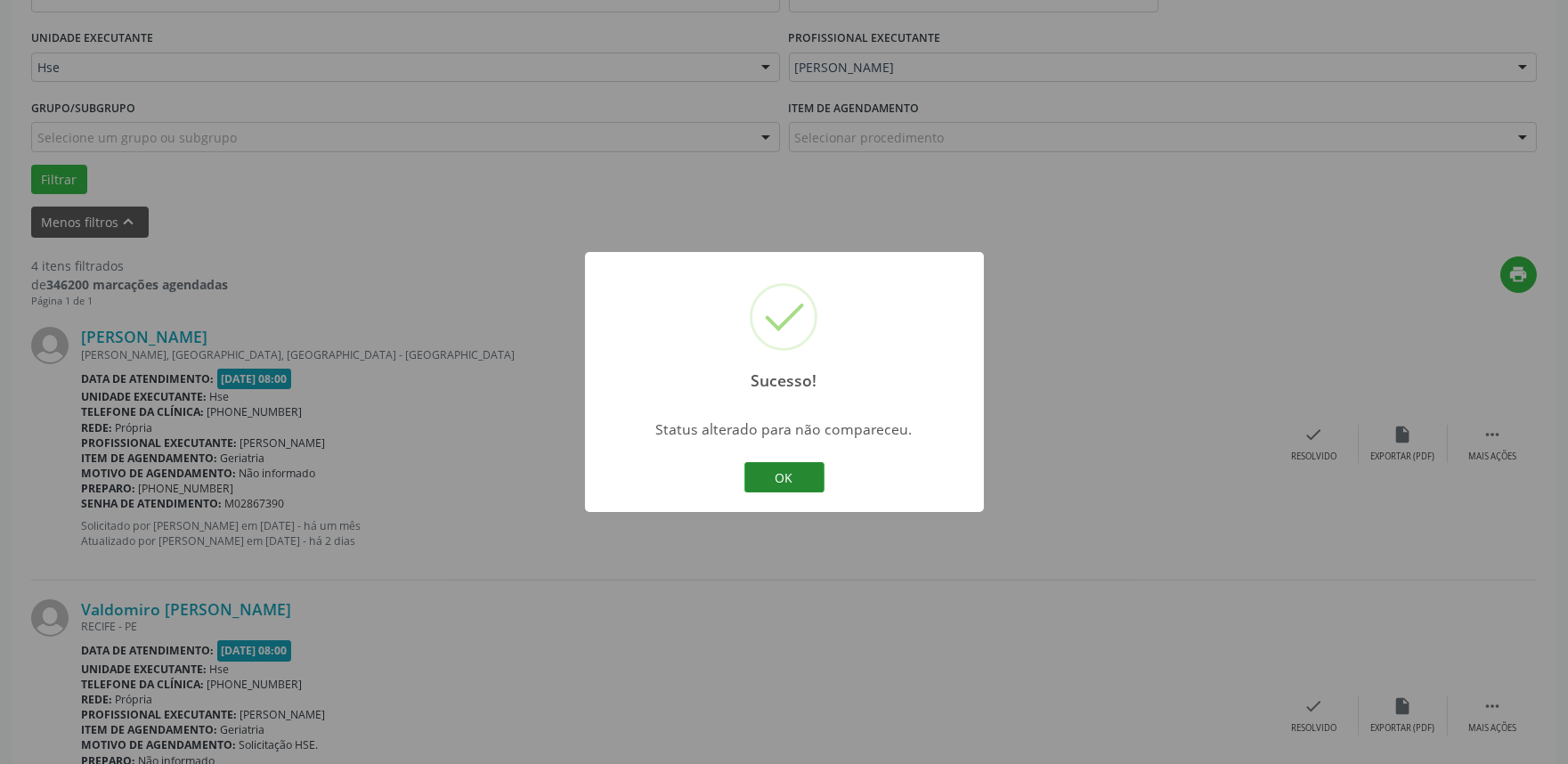
click at [778, 481] on button "OK" at bounding box center [784, 477] width 81 height 30
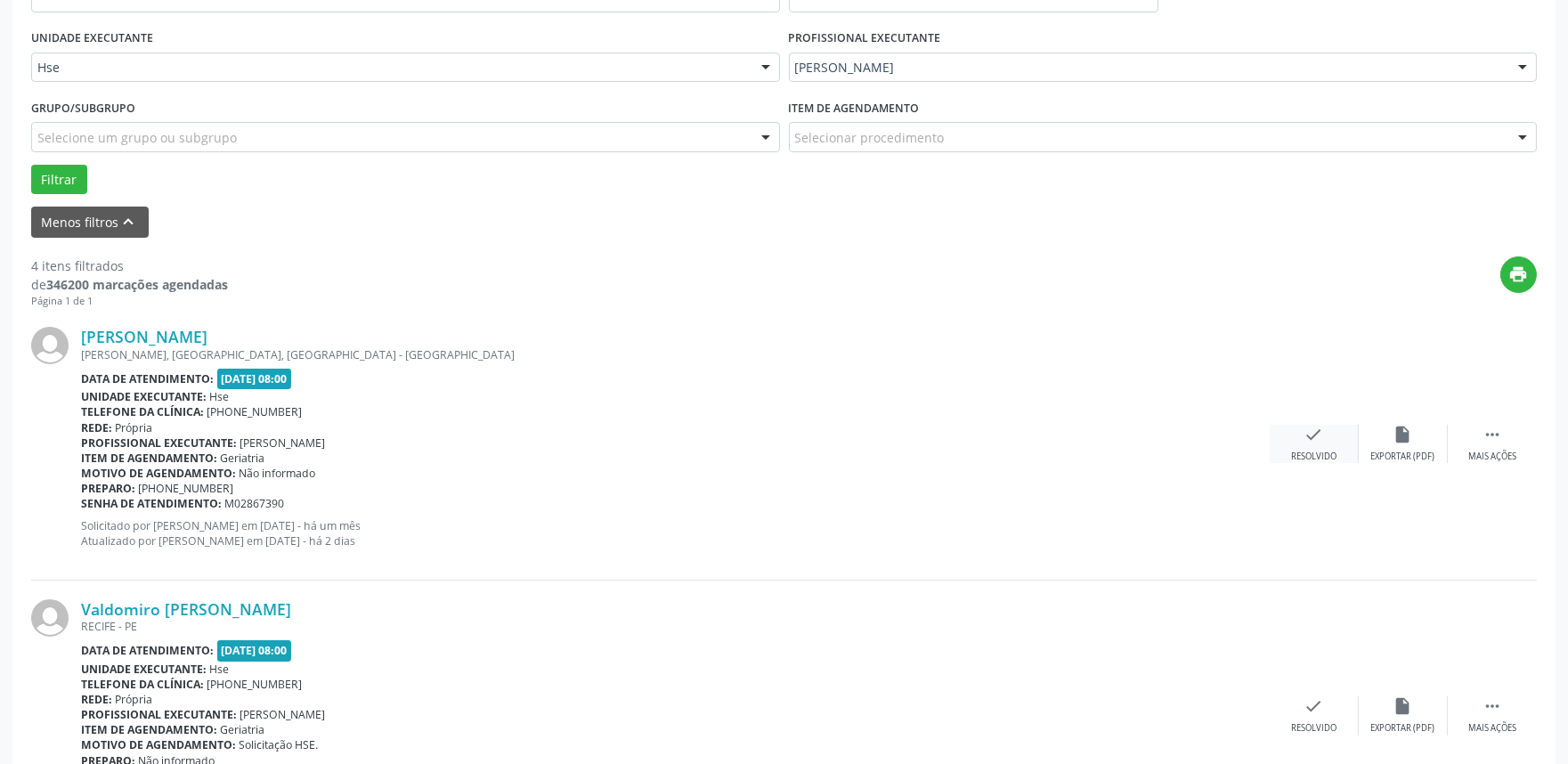
click at [1297, 433] on div "check Resolvido" at bounding box center [1313, 444] width 89 height 38
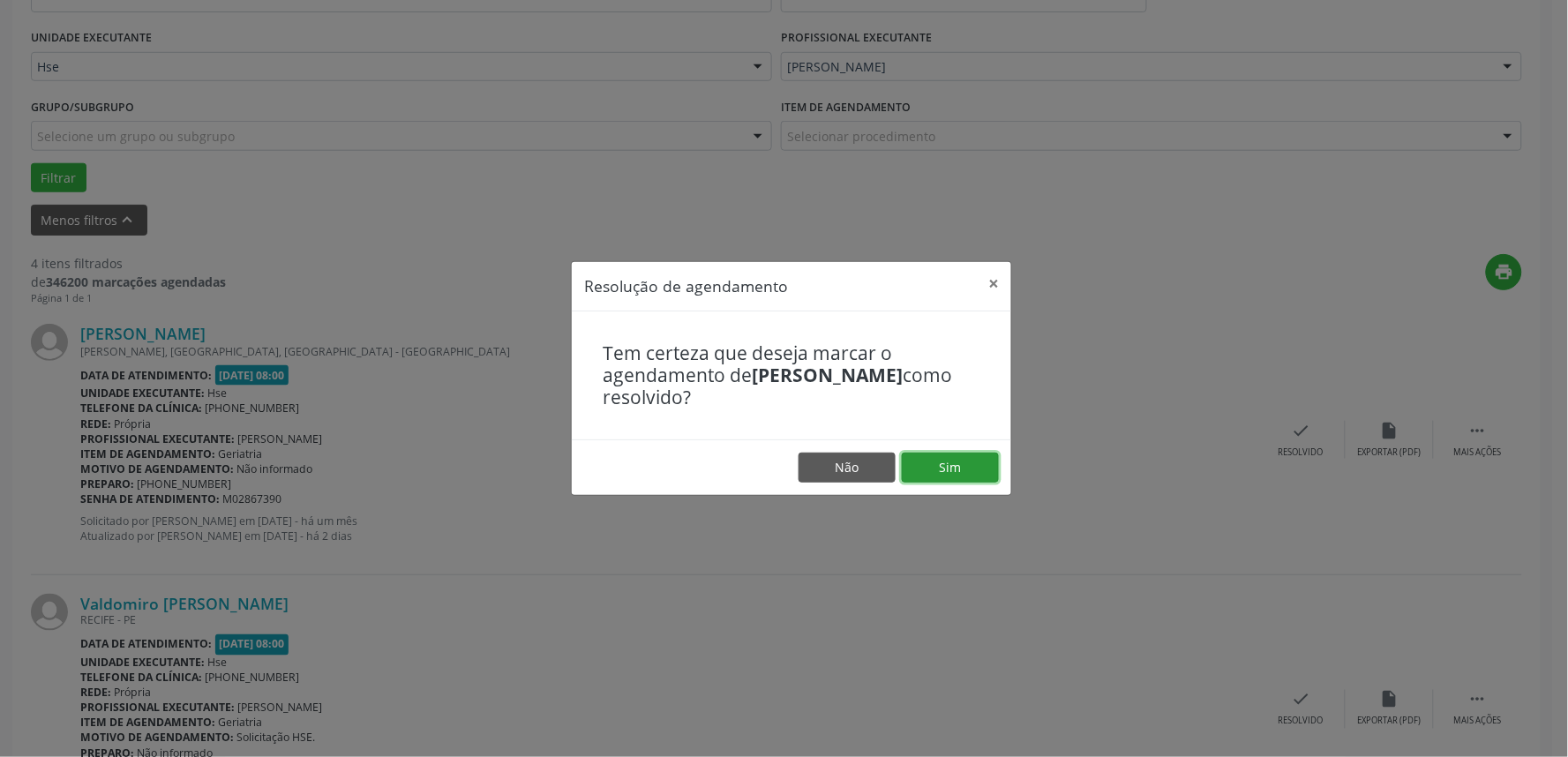
click at [932, 464] on button "Sim" at bounding box center [951, 467] width 97 height 30
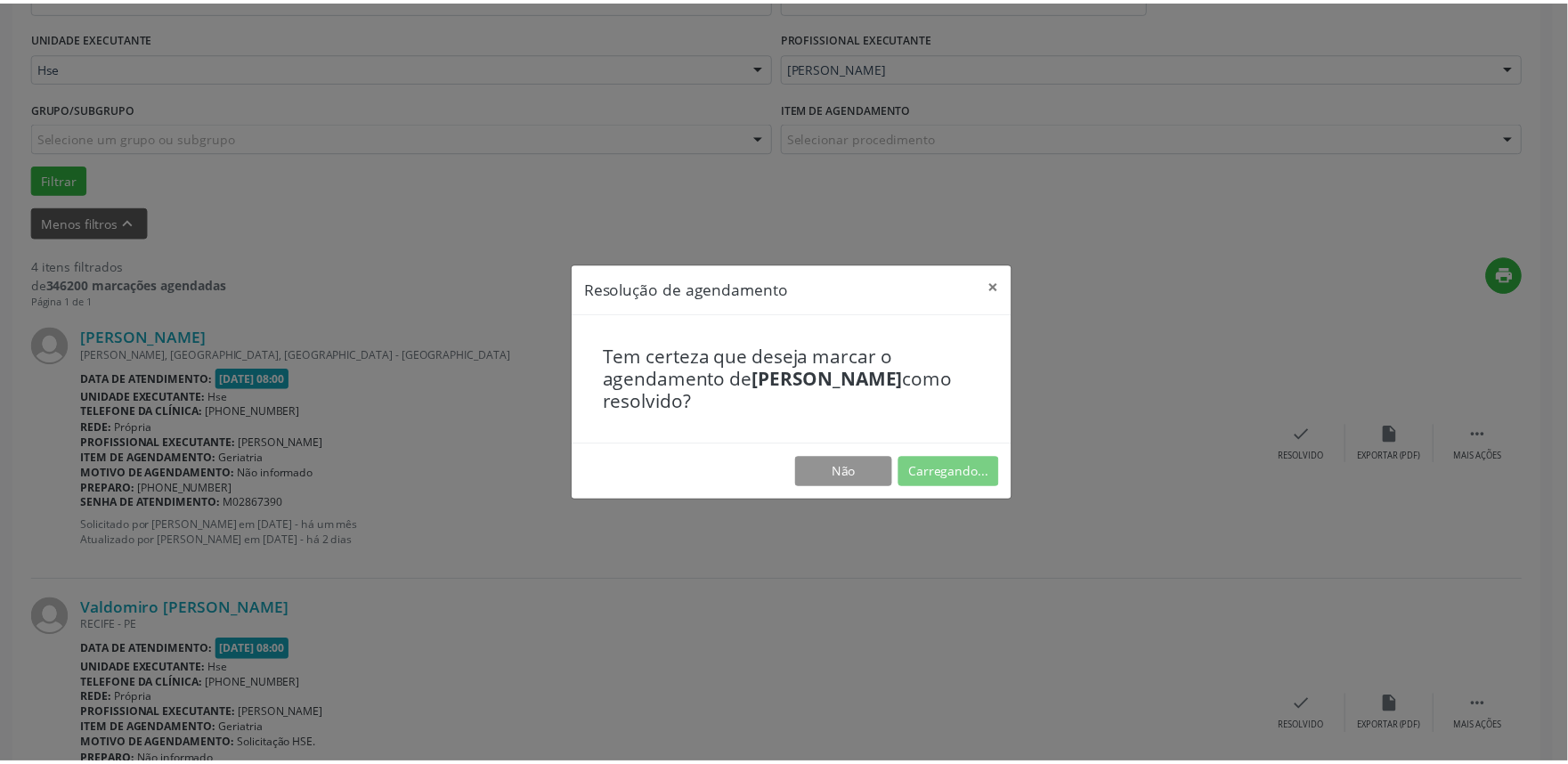
scroll to position [0, 0]
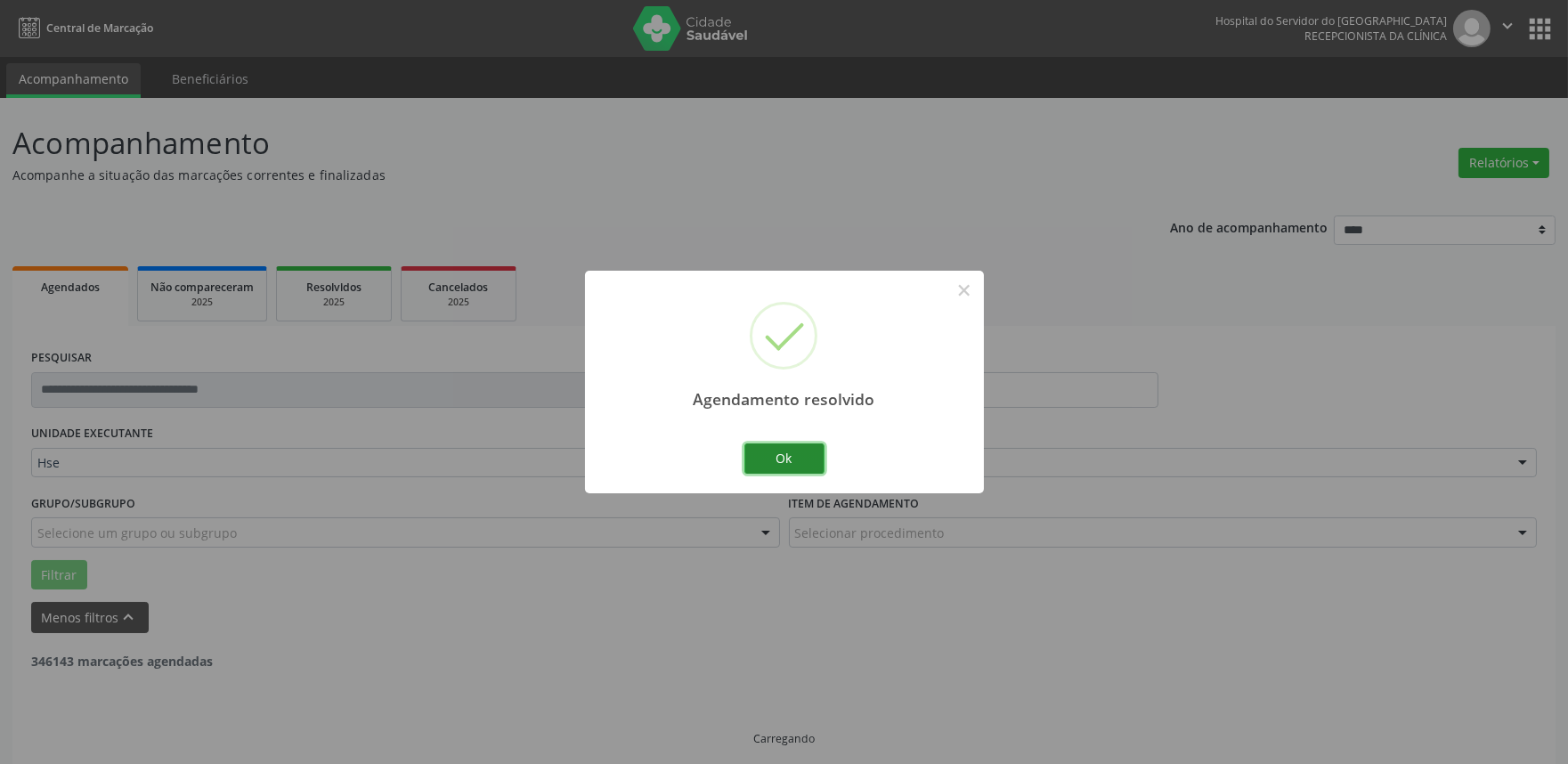
click at [778, 463] on button "Ok" at bounding box center [784, 459] width 81 height 30
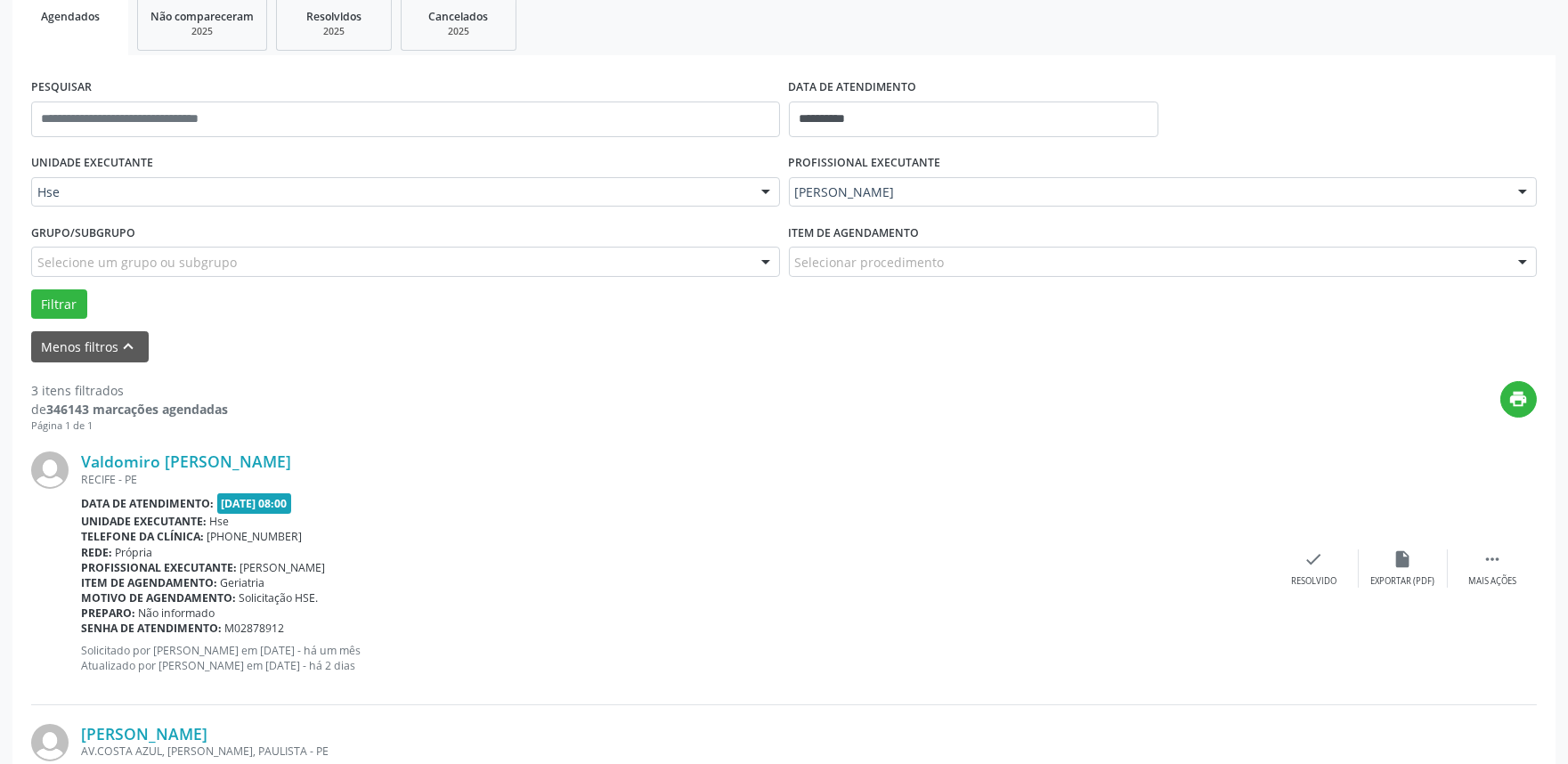
scroll to position [296, 0]
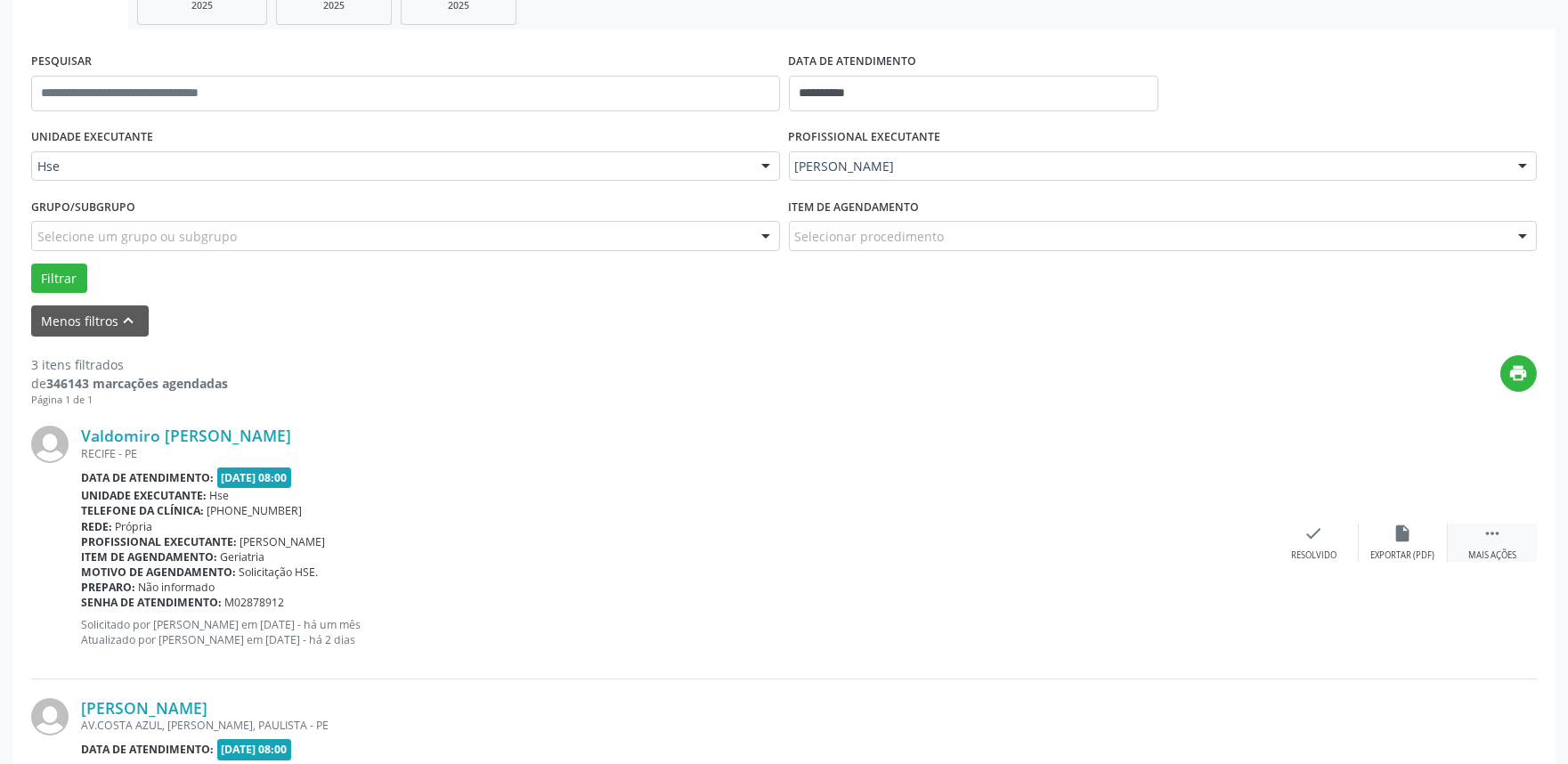
click at [1493, 540] on icon "" at bounding box center [1492, 533] width 20 height 20
click at [1393, 540] on icon "alarm_off" at bounding box center [1403, 533] width 20 height 20
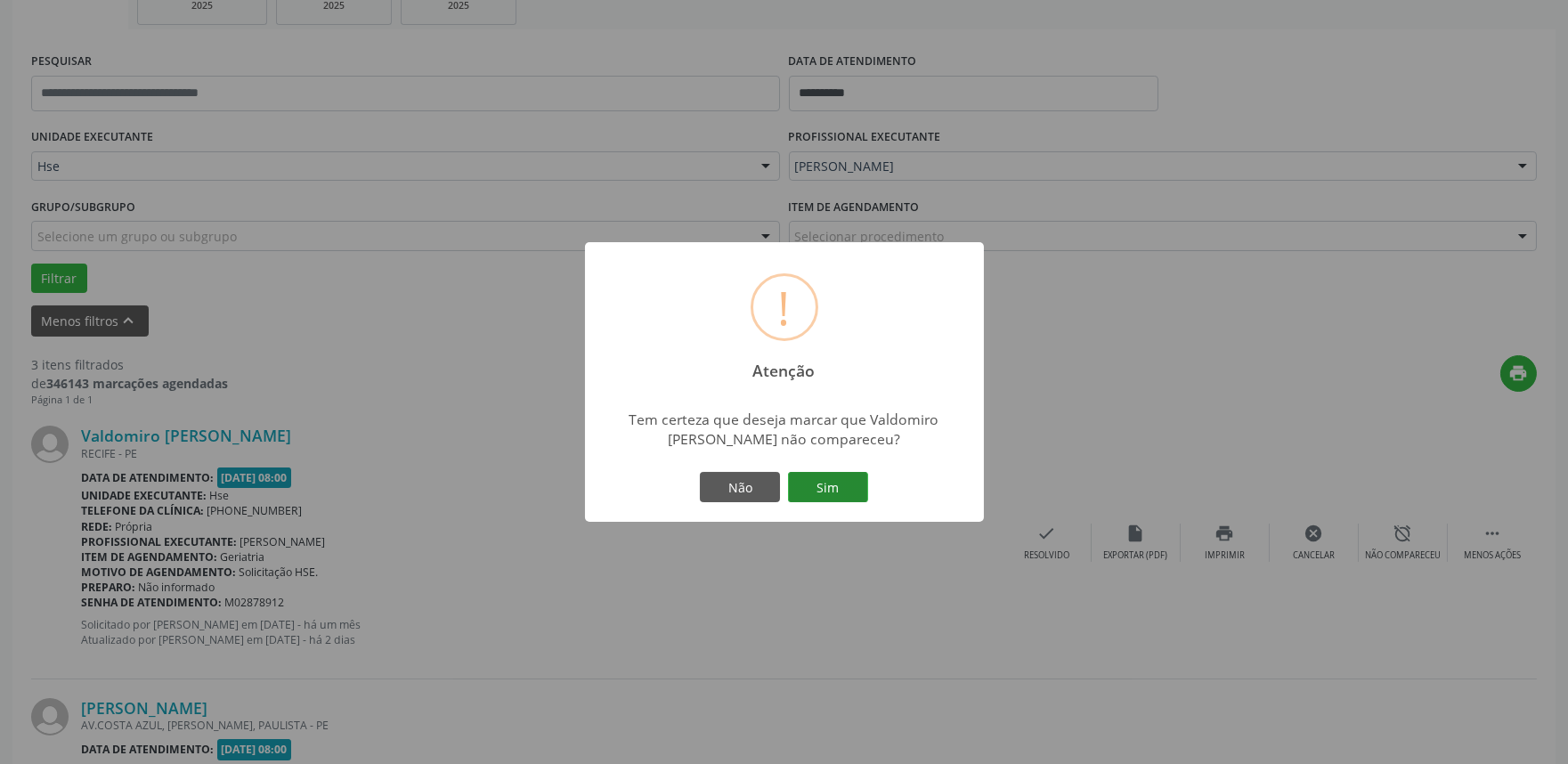
click at [858, 496] on button "Sim" at bounding box center [828, 486] width 81 height 30
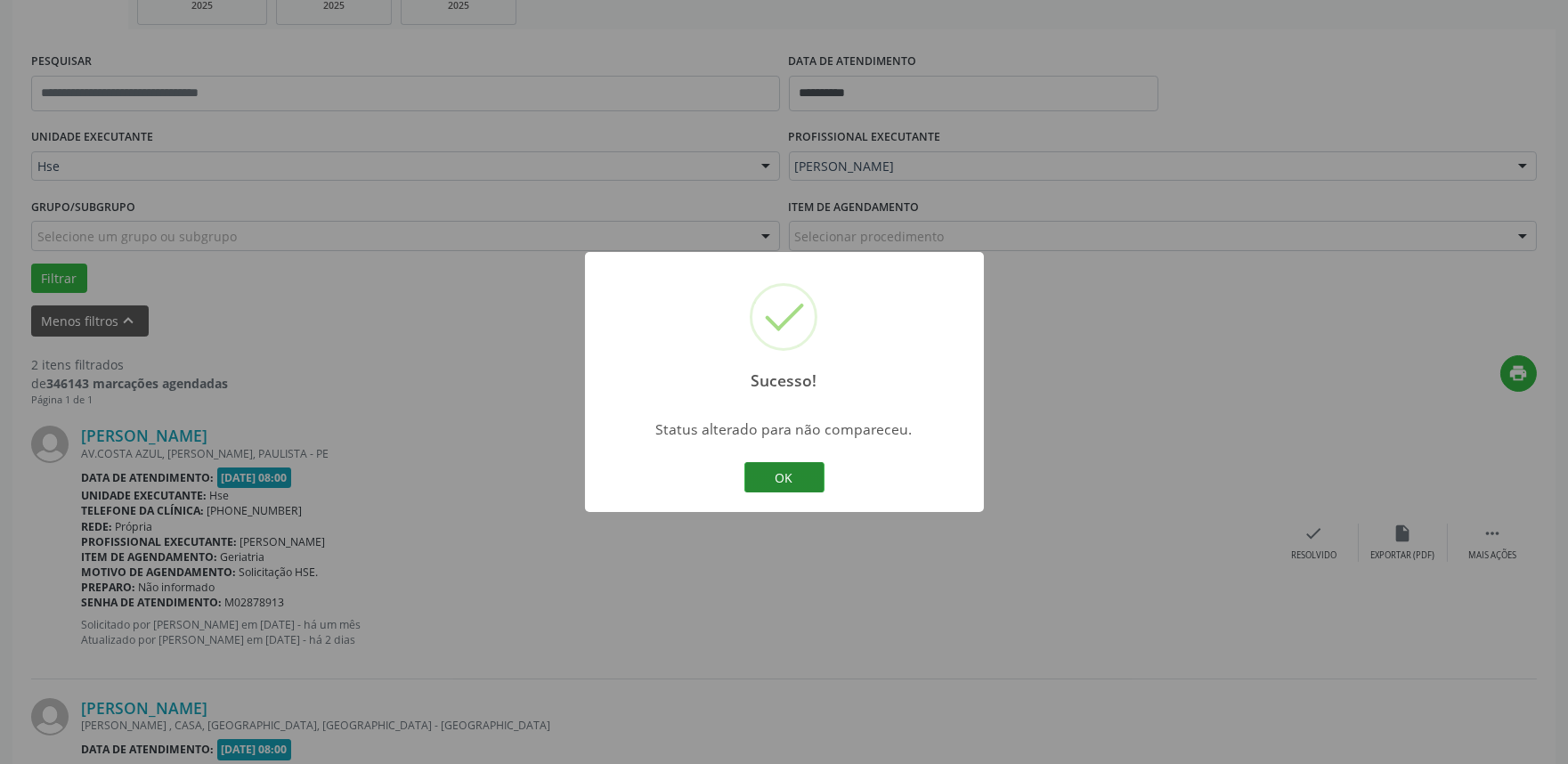
click at [796, 477] on button "OK" at bounding box center [784, 477] width 81 height 30
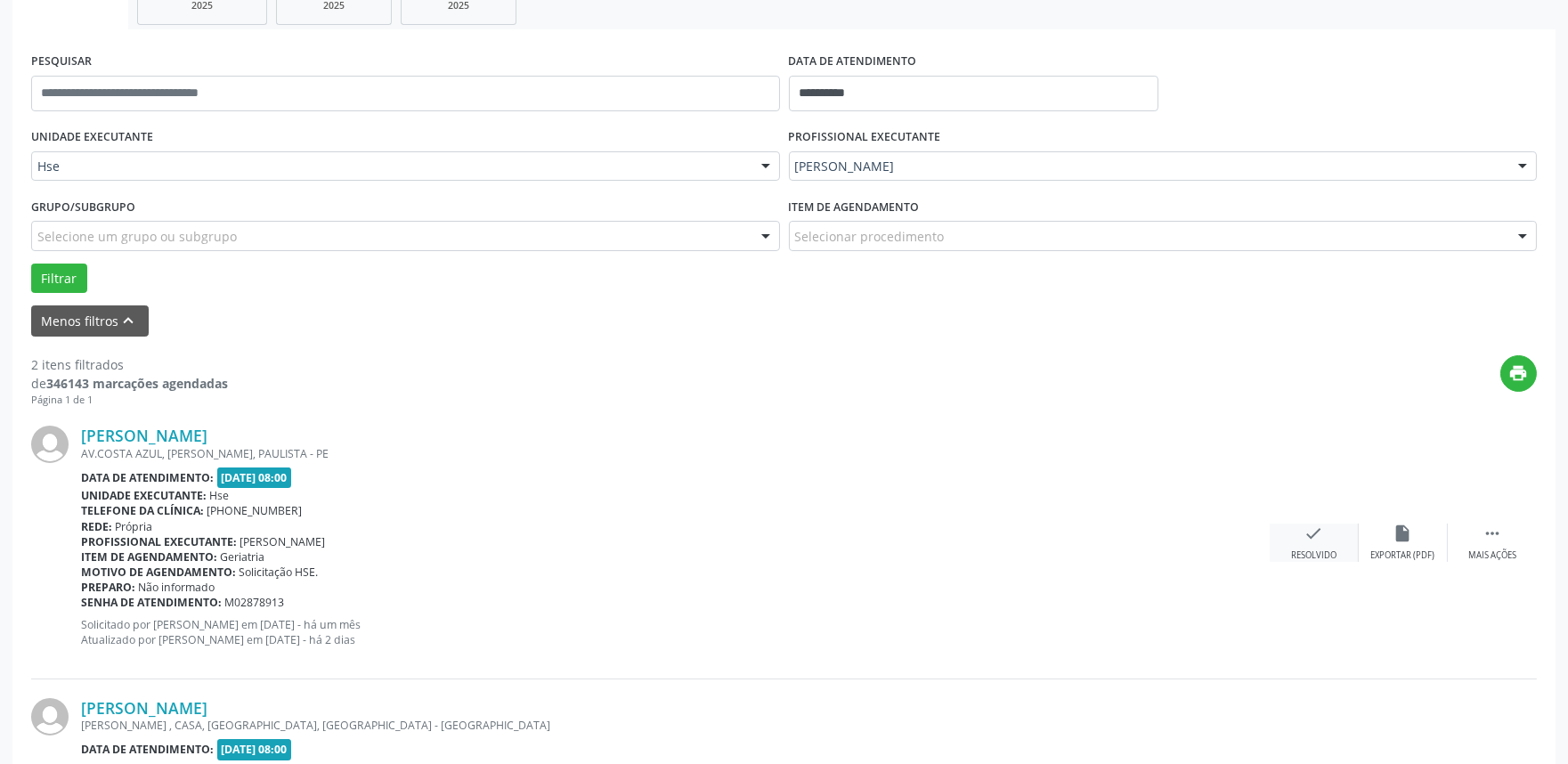
click at [1323, 545] on div "check Resolvido" at bounding box center [1313, 542] width 89 height 38
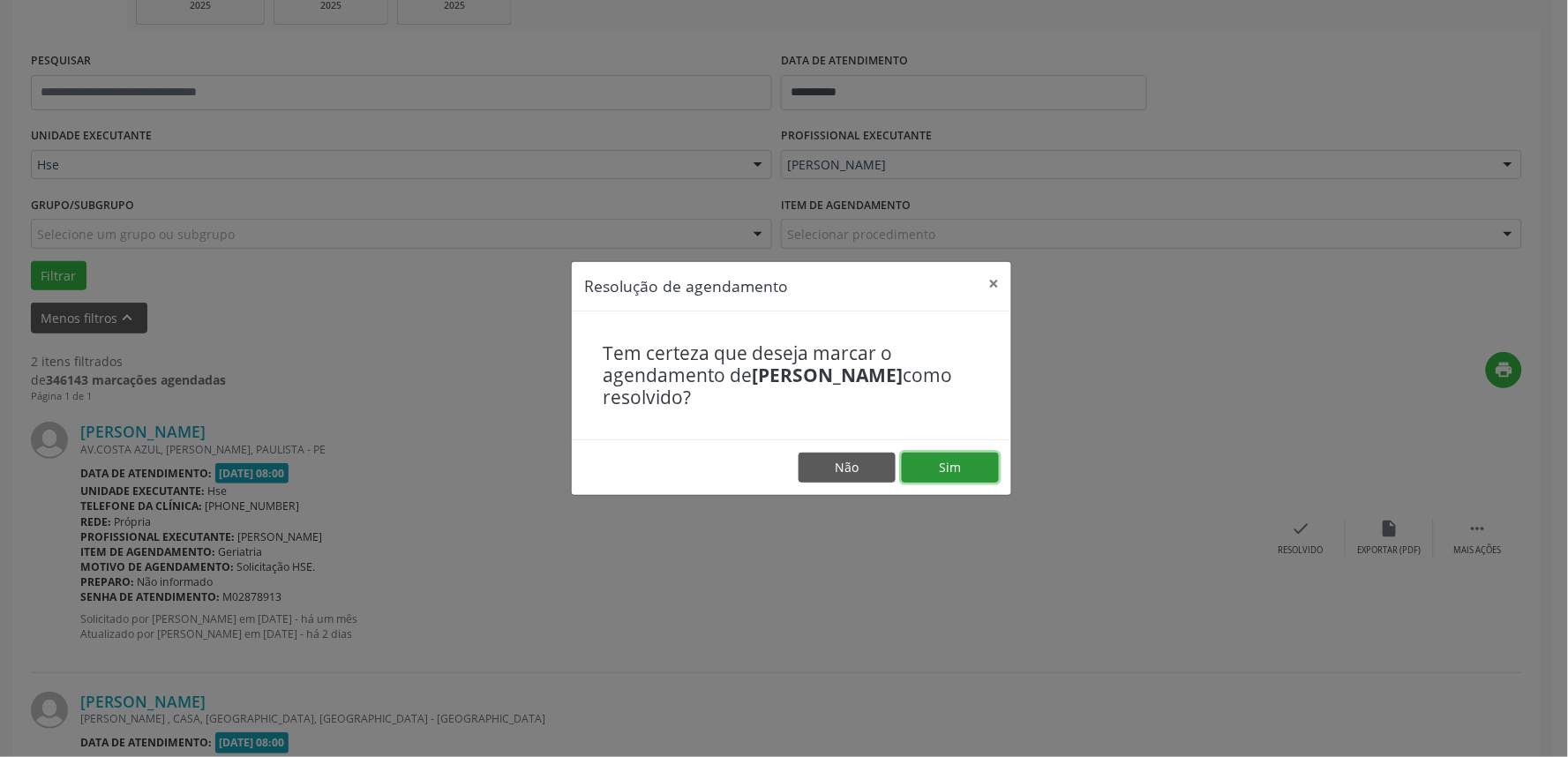
click at [963, 459] on button "Sim" at bounding box center [951, 467] width 97 height 30
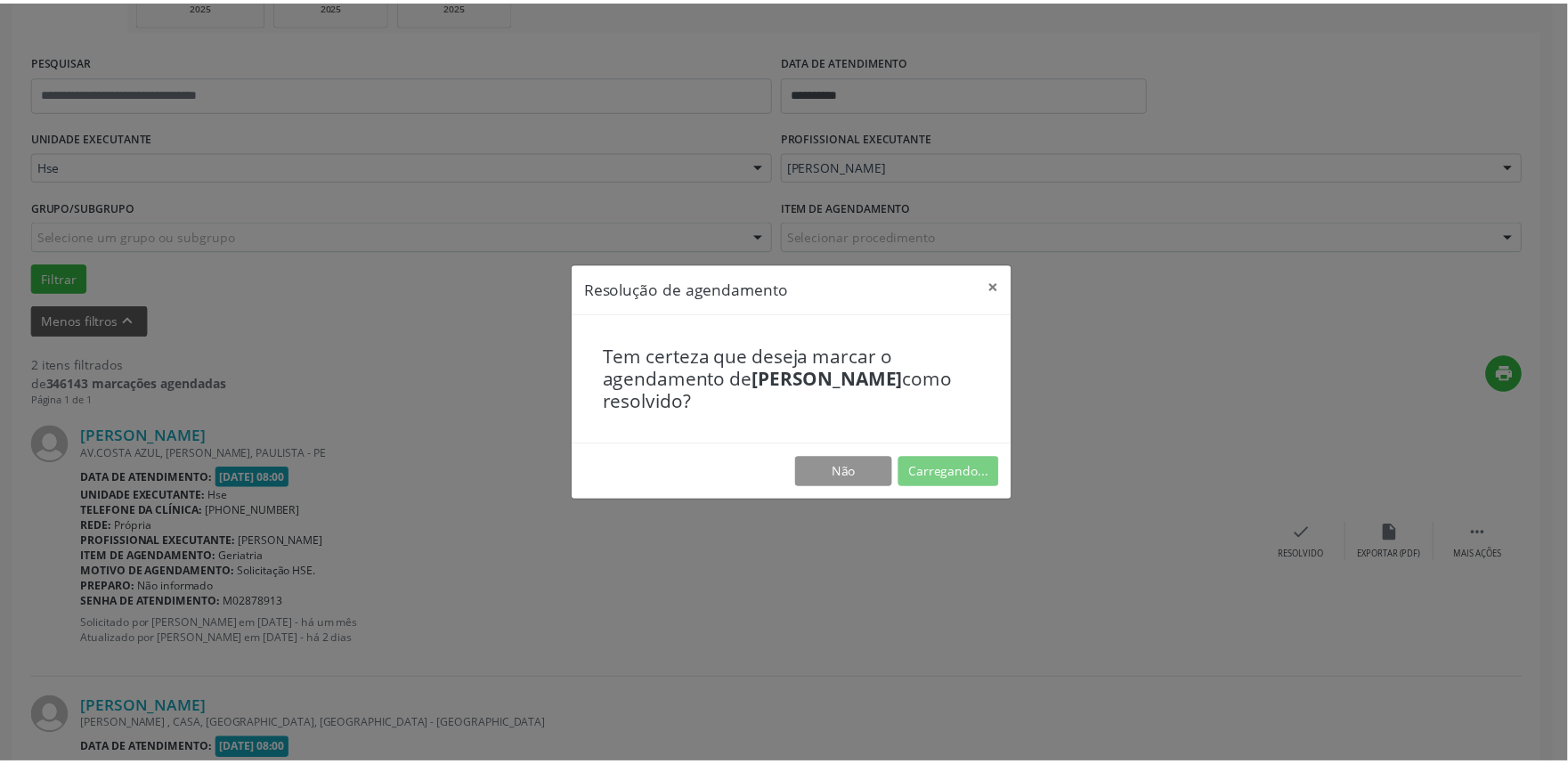
scroll to position [0, 0]
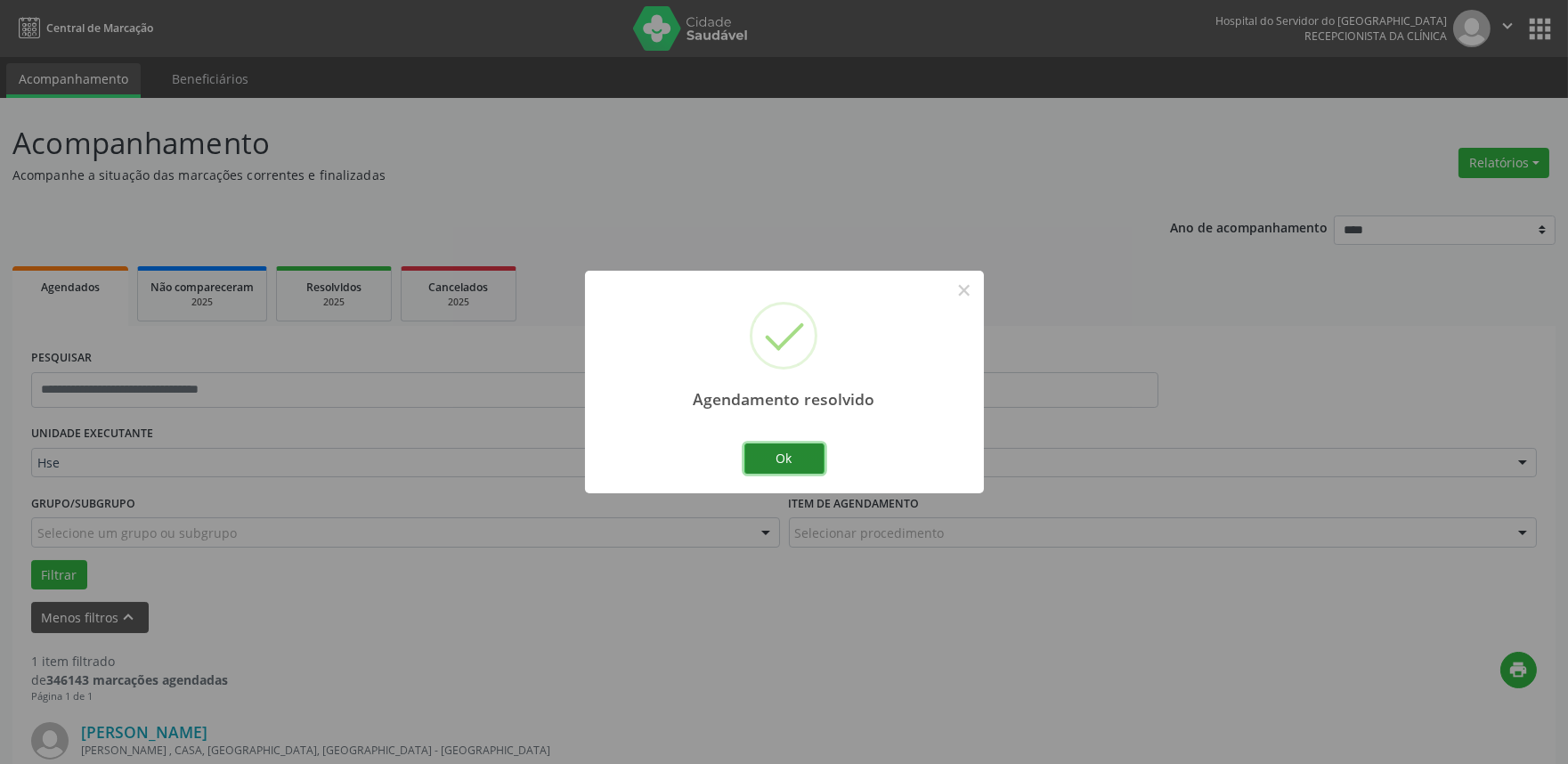
click at [794, 463] on button "Ok" at bounding box center [784, 459] width 81 height 30
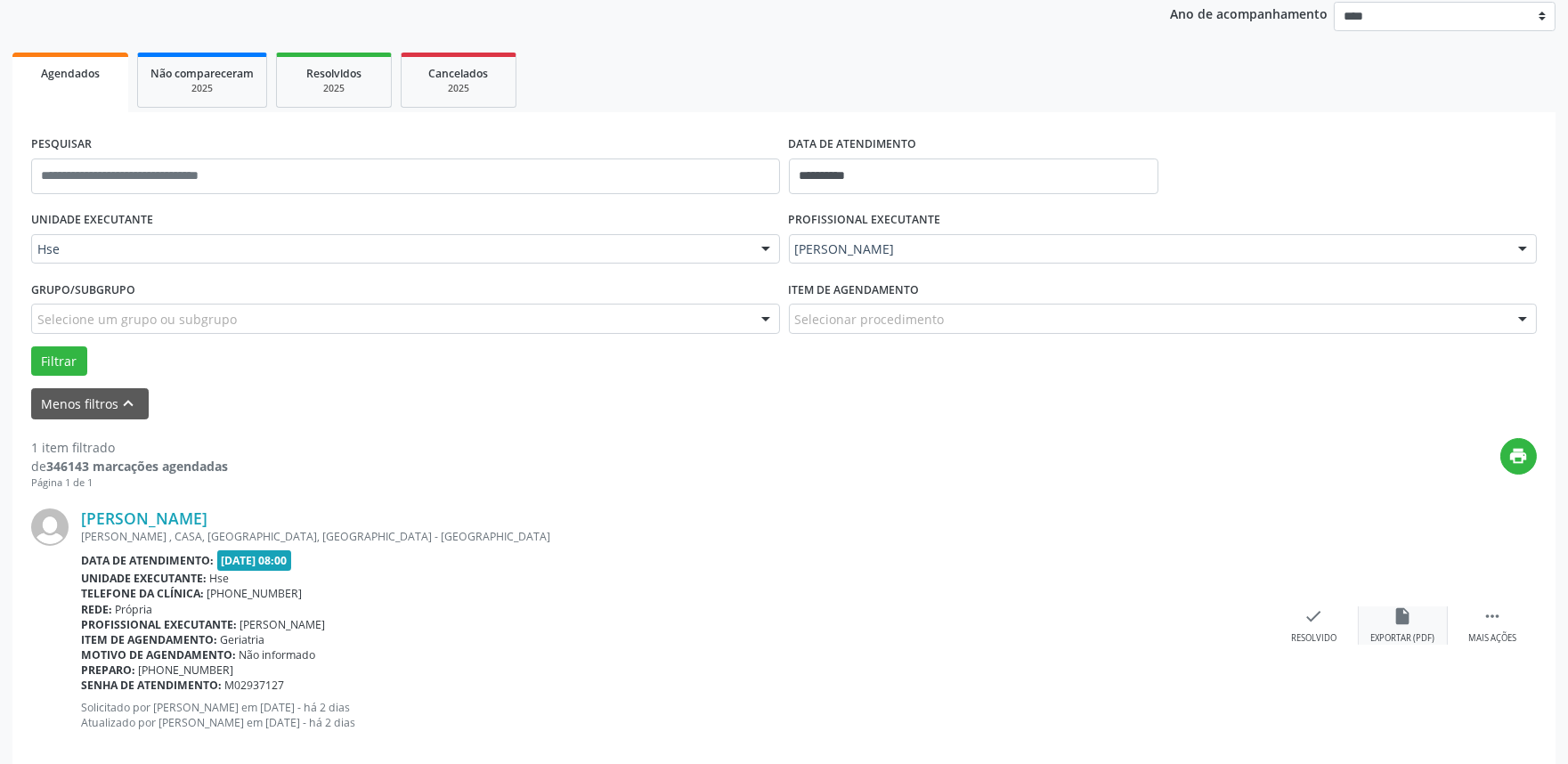
scroll to position [241, 0]
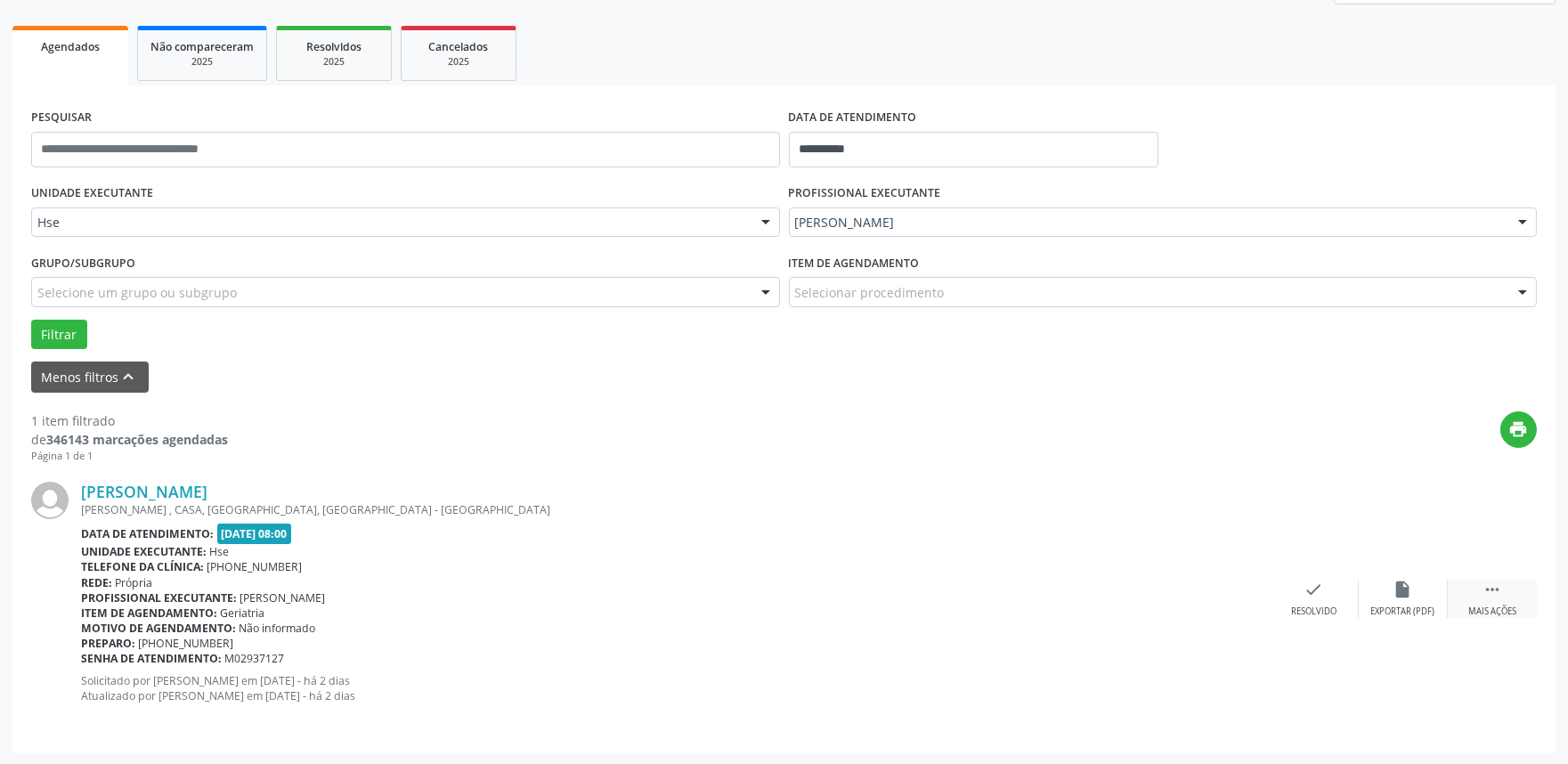
click at [1482, 600] on div " Mais ações" at bounding box center [1491, 599] width 89 height 38
click at [1407, 592] on icon "alarm_off" at bounding box center [1403, 590] width 20 height 20
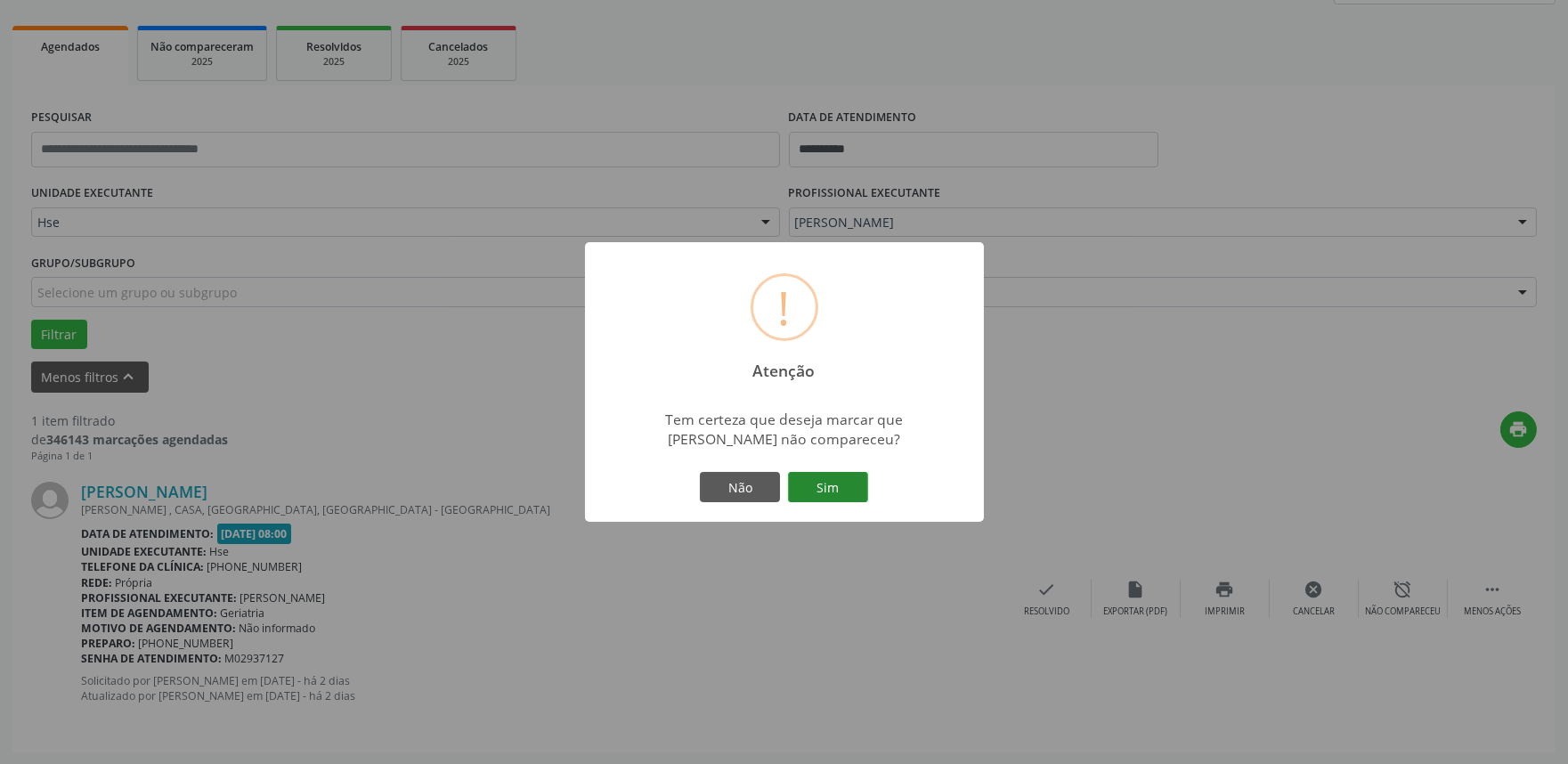
click at [839, 495] on button "Sim" at bounding box center [828, 486] width 81 height 30
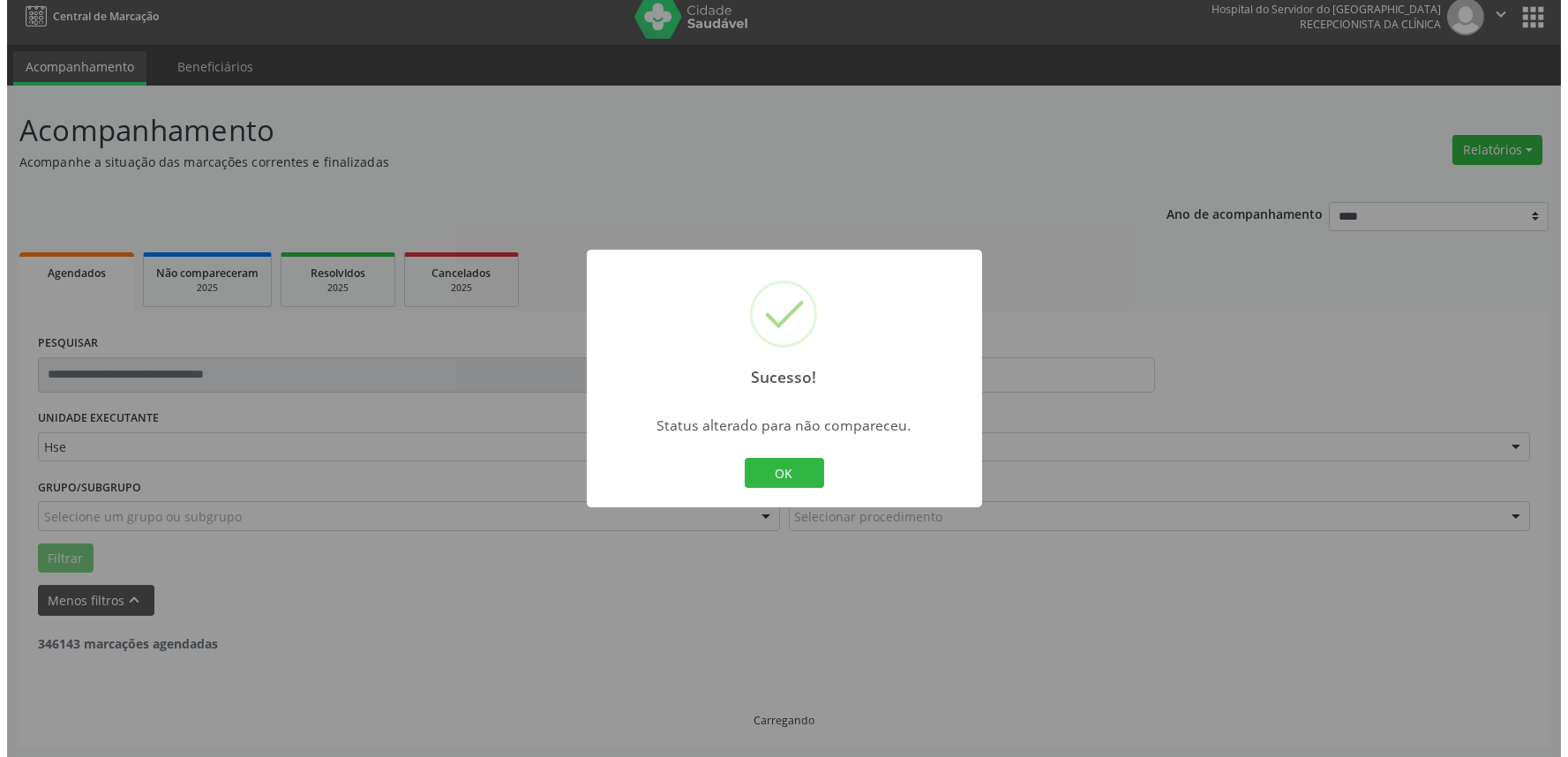
scroll to position [0, 0]
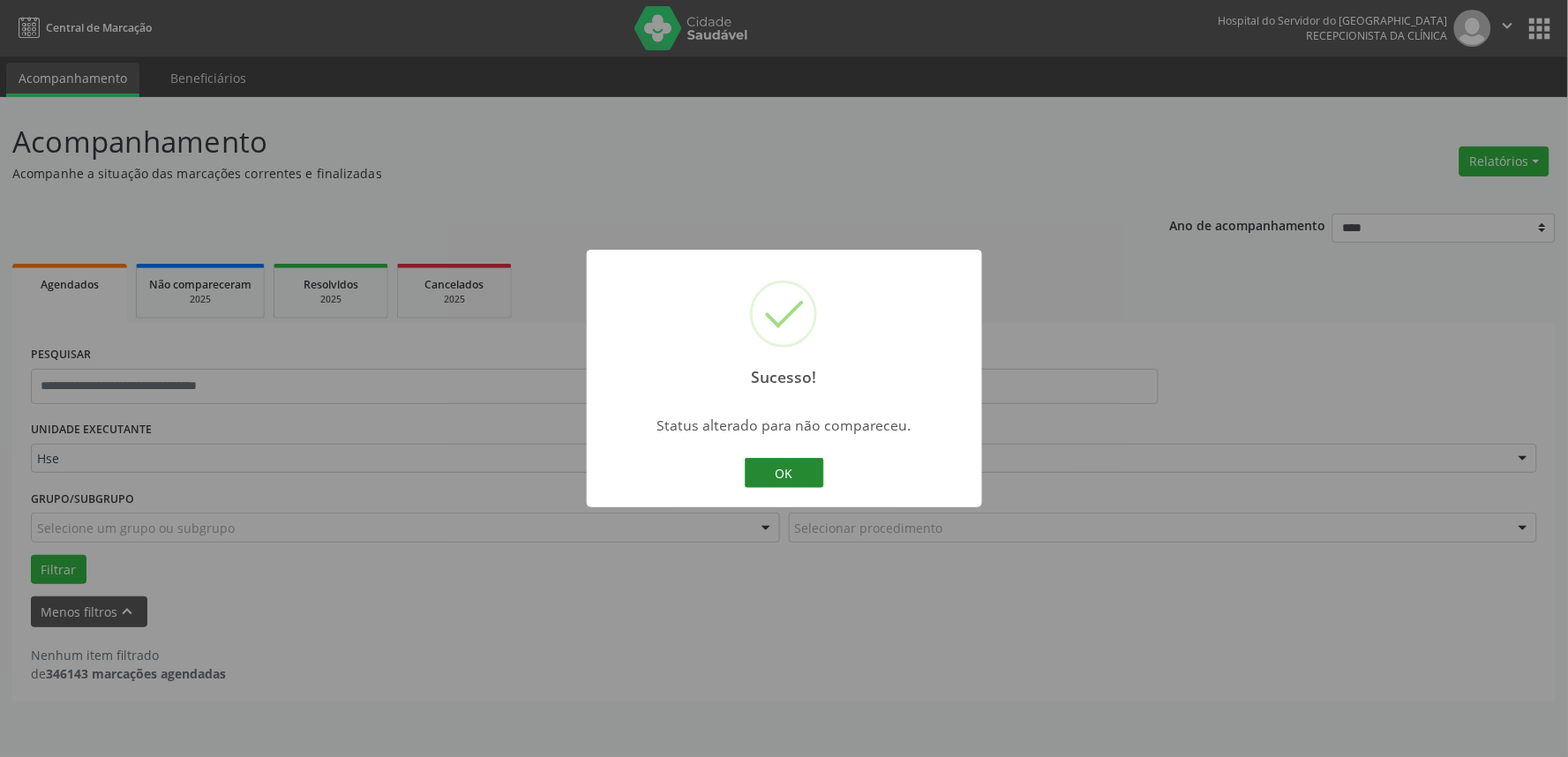
click at [789, 469] on button "OK" at bounding box center [784, 472] width 80 height 30
